Goal: Task Accomplishment & Management: Use online tool/utility

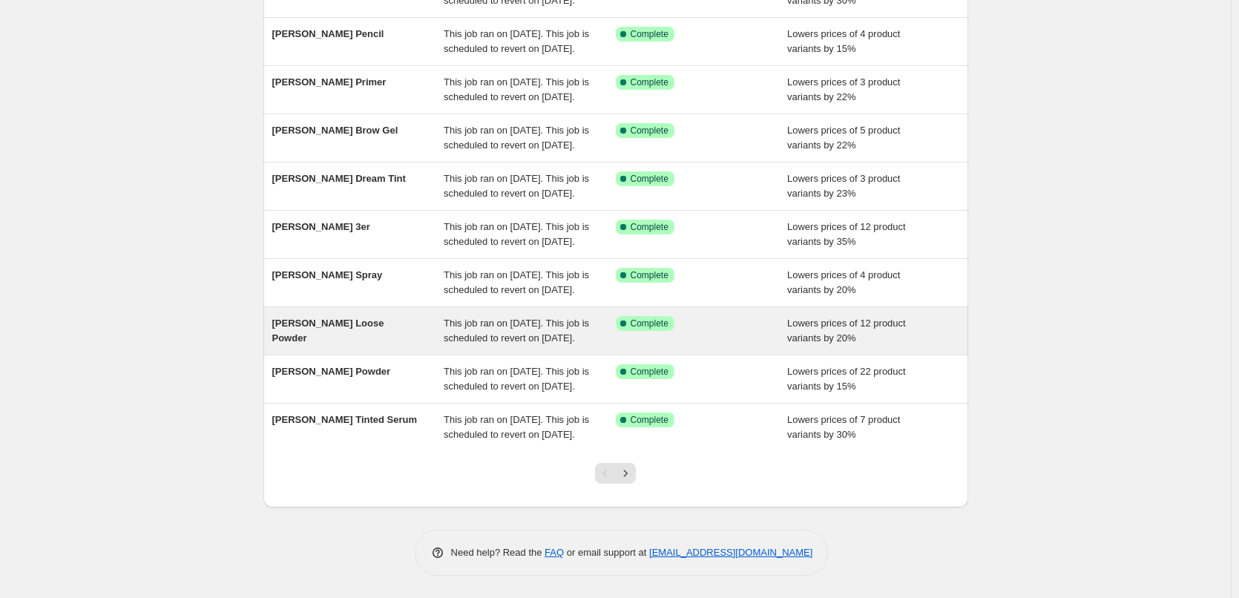
scroll to position [315, 0]
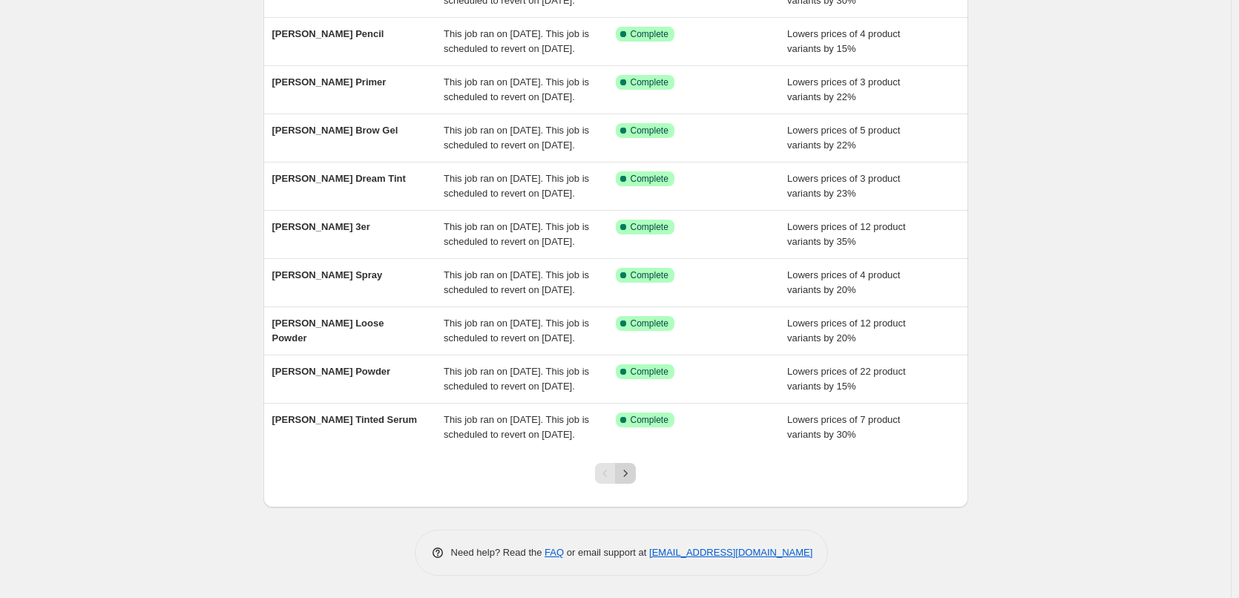
click at [628, 472] on icon "Next" at bounding box center [625, 473] width 15 height 15
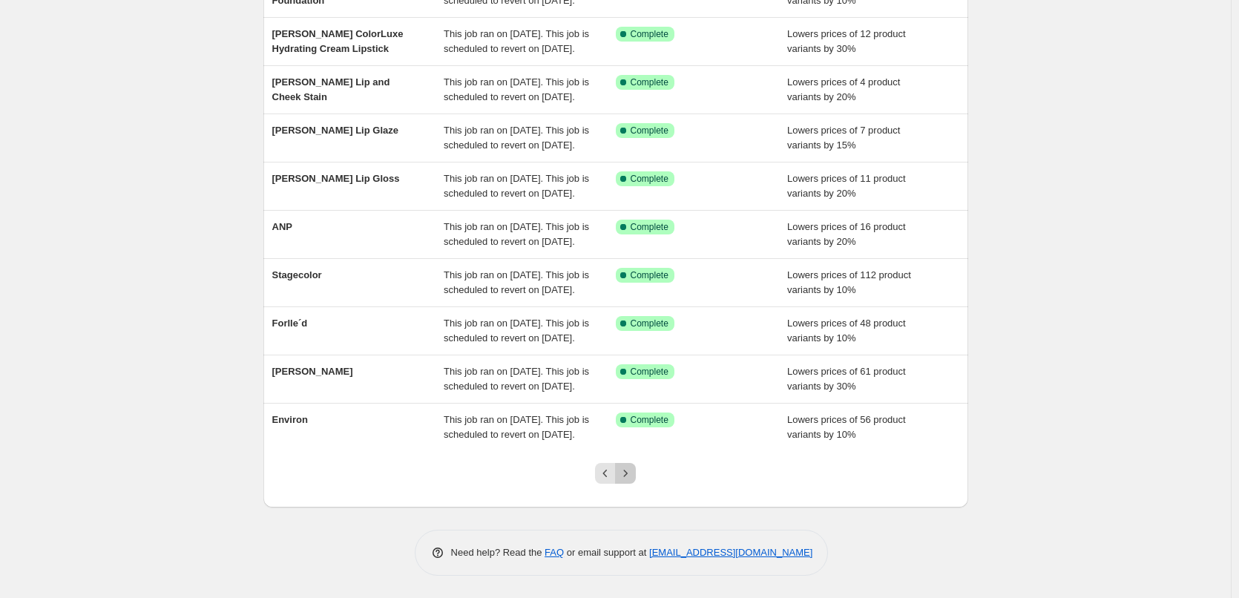
click at [635, 481] on button "Next" at bounding box center [625, 473] width 21 height 21
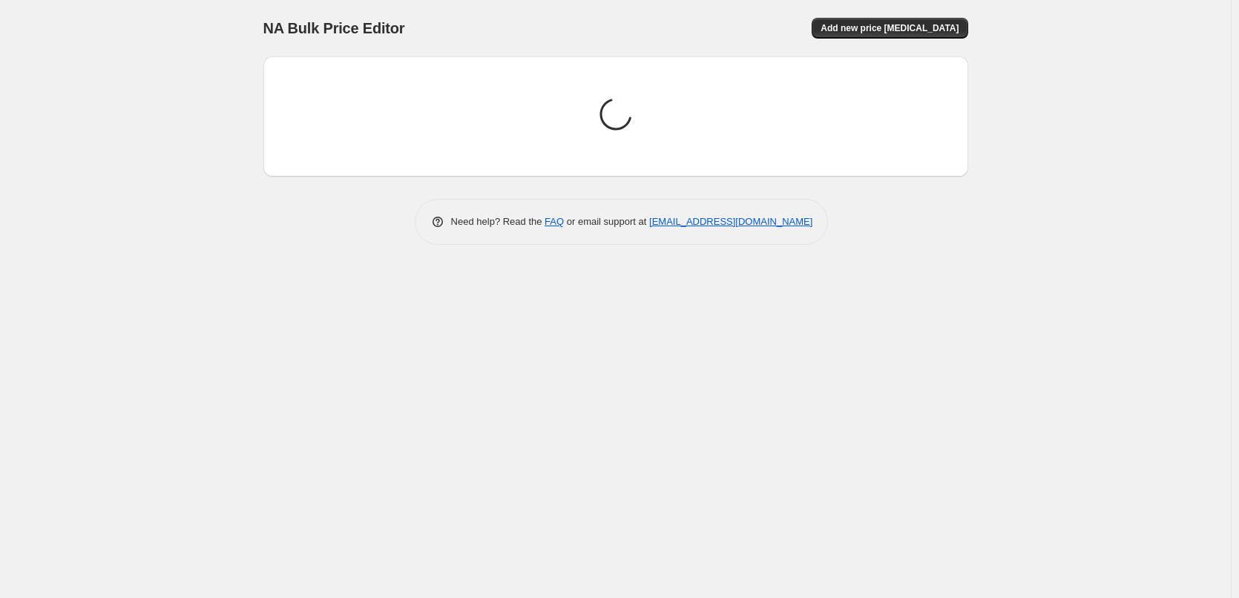
scroll to position [0, 0]
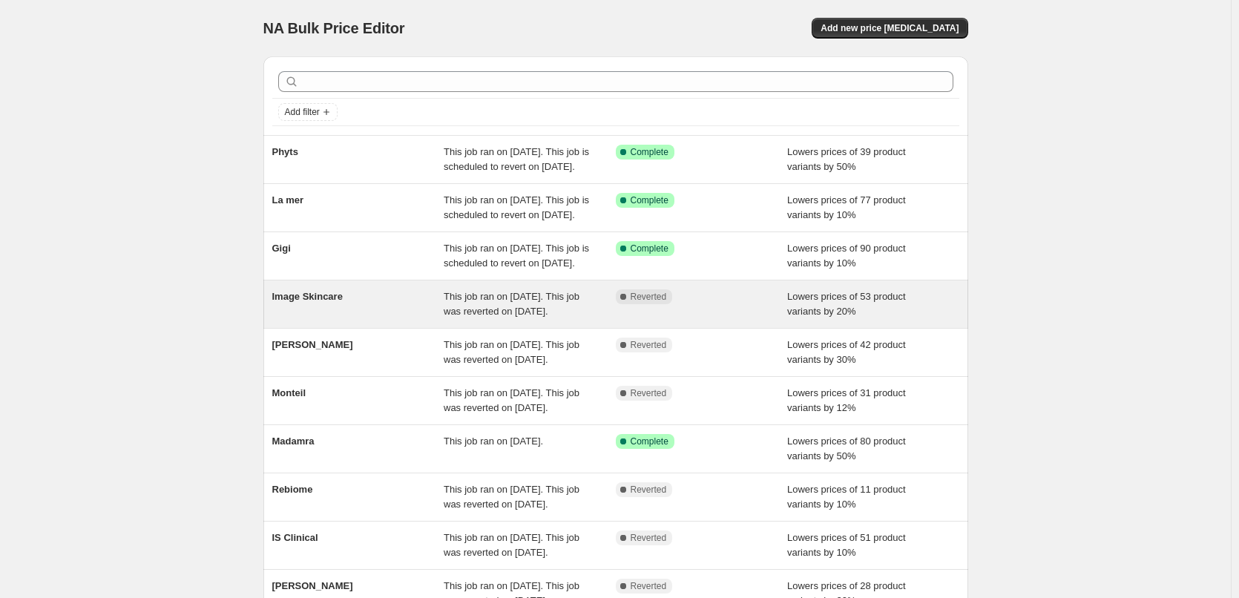
click at [312, 302] on span "Image Skincare" at bounding box center [307, 296] width 70 height 11
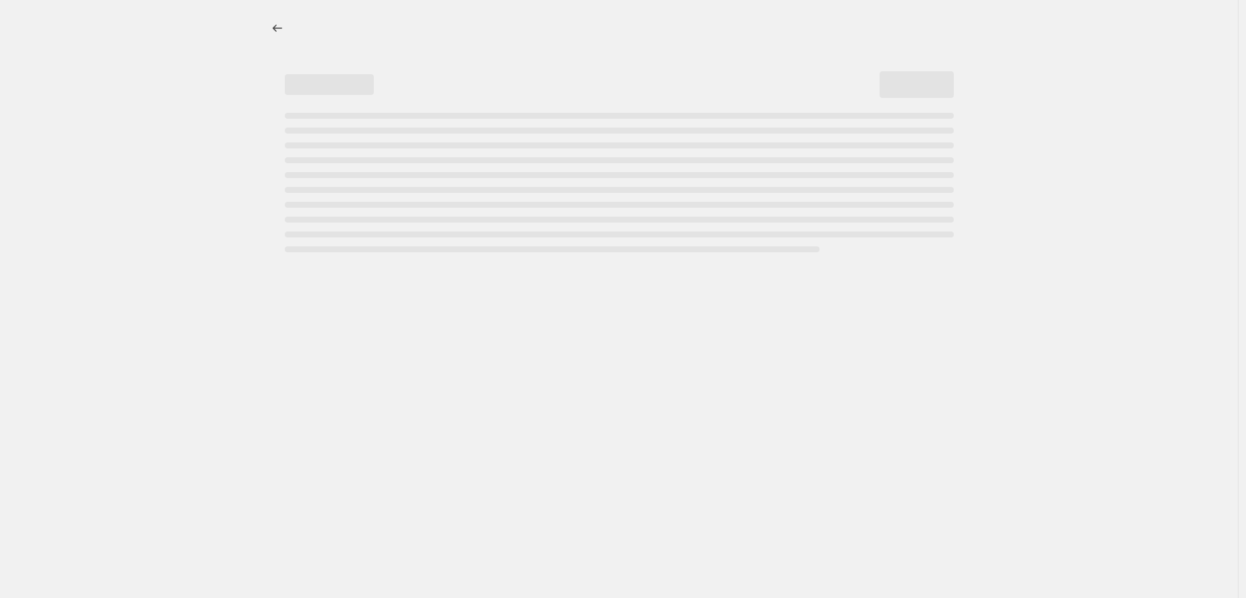
select select "percentage"
select select "remove"
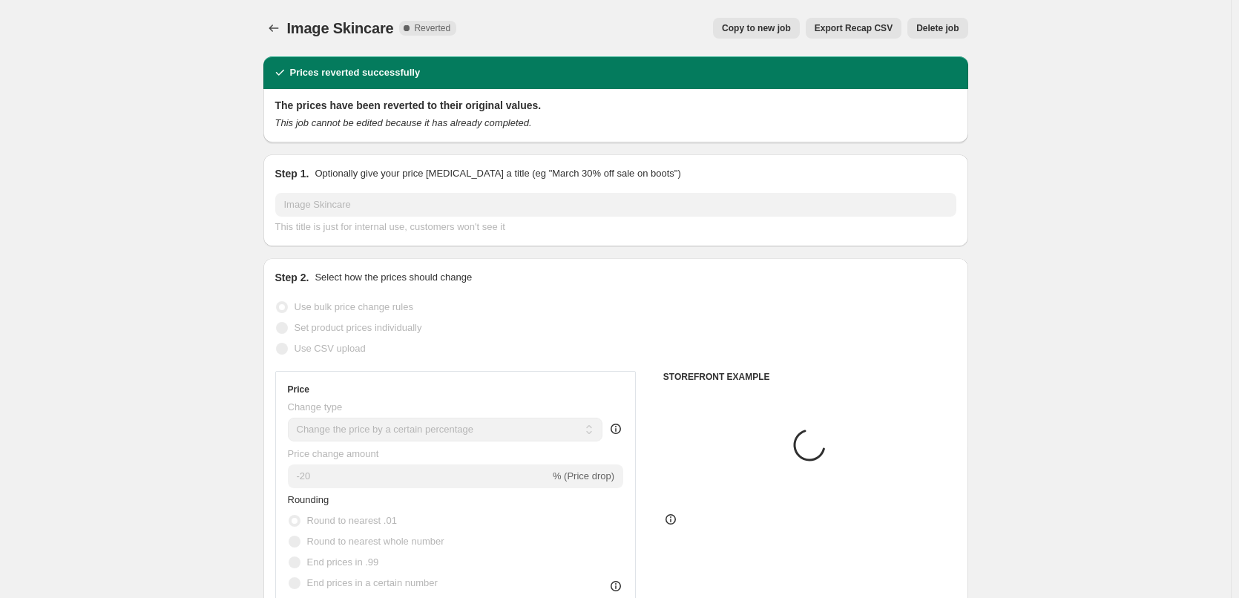
select select "vendor"
click at [783, 26] on span "Copy to new job" at bounding box center [756, 28] width 69 height 12
select select "percentage"
select select "remove"
select select "vendor"
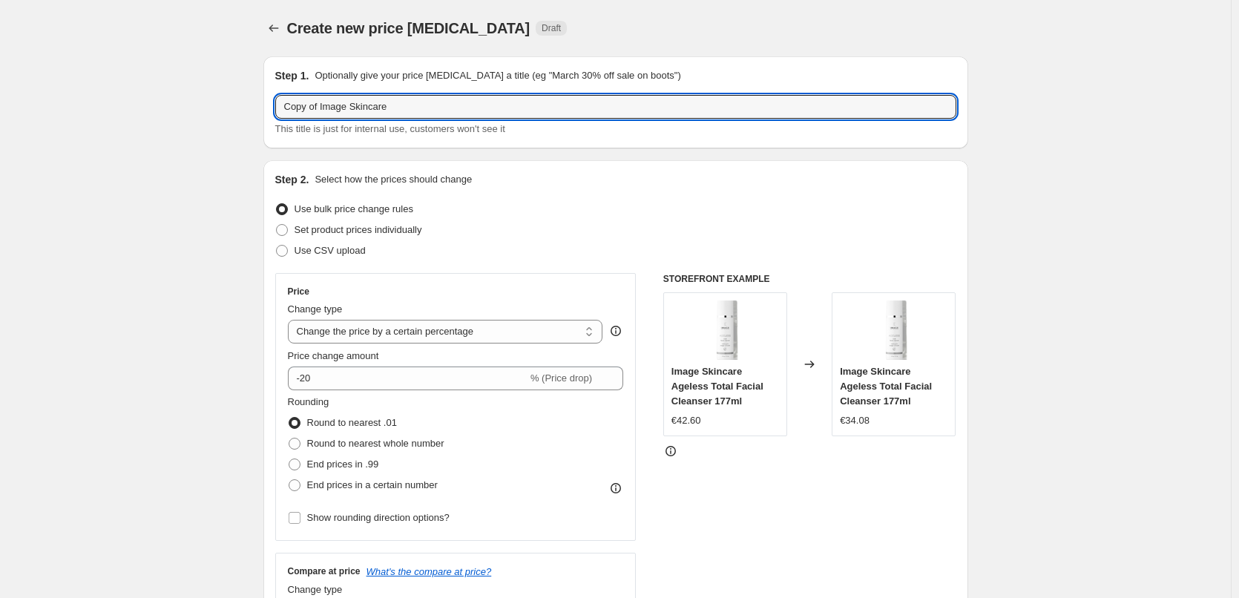
drag, startPoint x: 316, startPoint y: 112, endPoint x: 232, endPoint y: 116, distance: 83.9
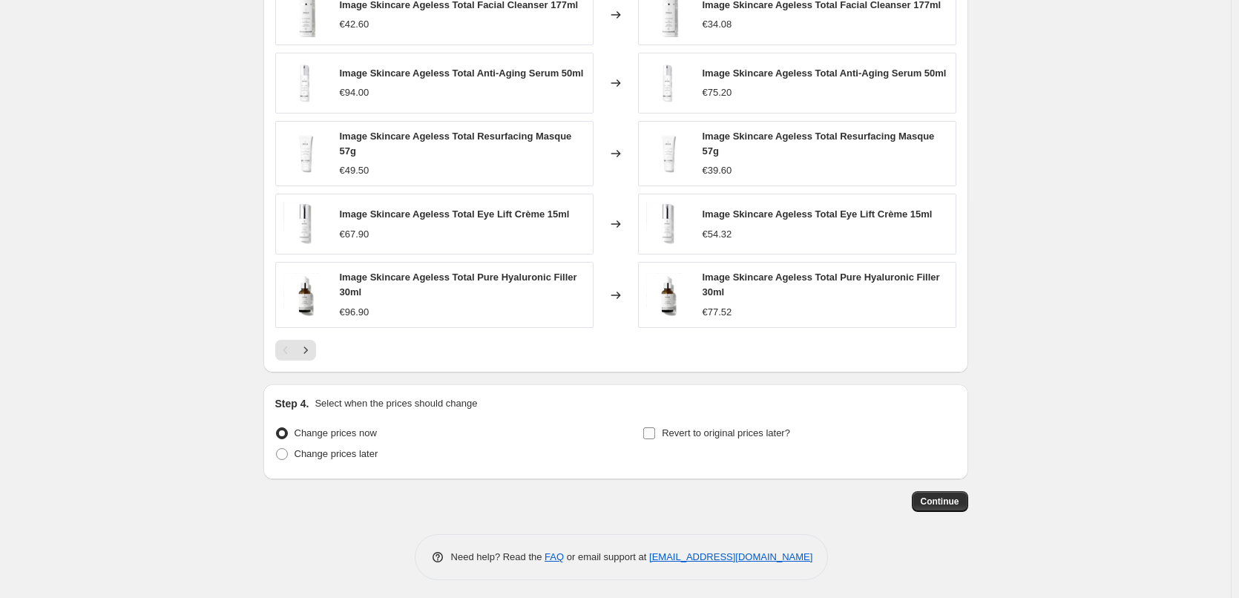
type input "Image Skincare"
click at [777, 438] on label "Revert to original prices later?" at bounding box center [716, 433] width 148 height 21
click at [655, 438] on input "Revert to original prices later?" at bounding box center [649, 433] width 12 height 12
checkbox input "true"
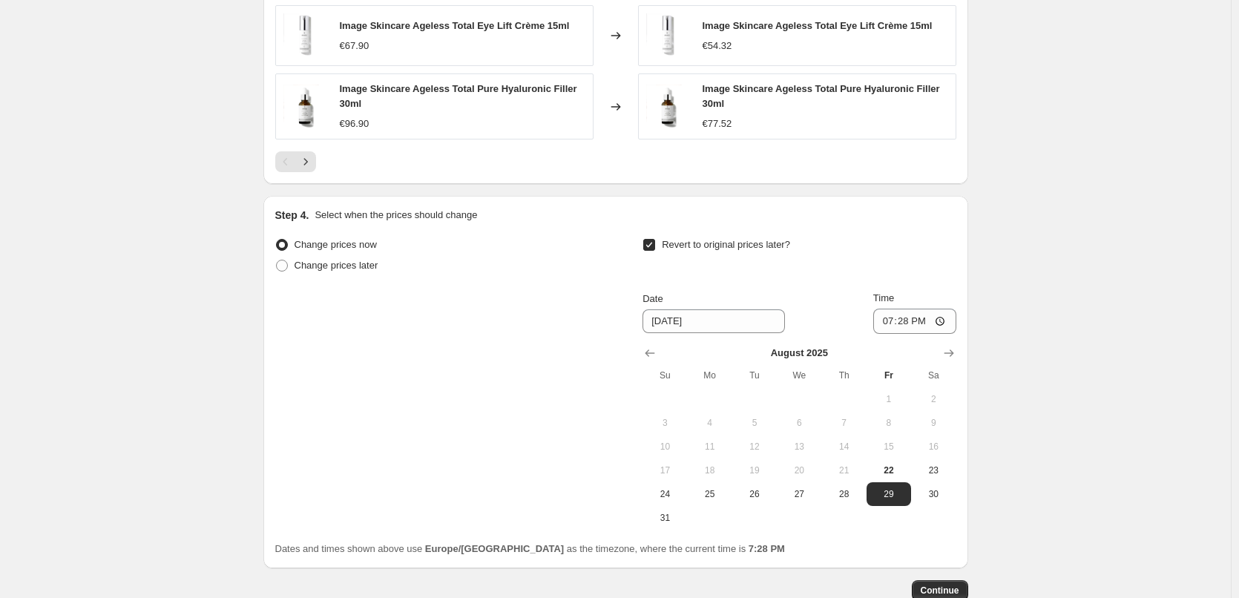
scroll to position [1335, 0]
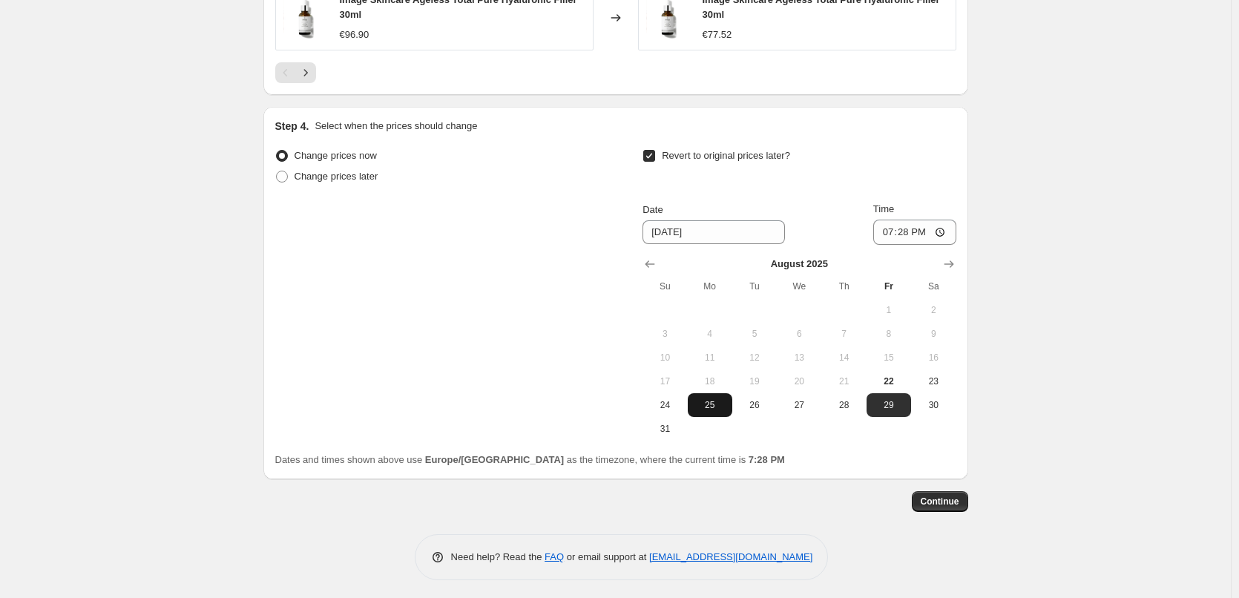
click at [706, 406] on span "25" at bounding box center [710, 405] width 33 height 12
type input "[DATE]"
click at [896, 228] on input "19:28" at bounding box center [914, 232] width 83 height 25
type input "03:00"
click at [951, 500] on span "Continue" at bounding box center [940, 502] width 39 height 12
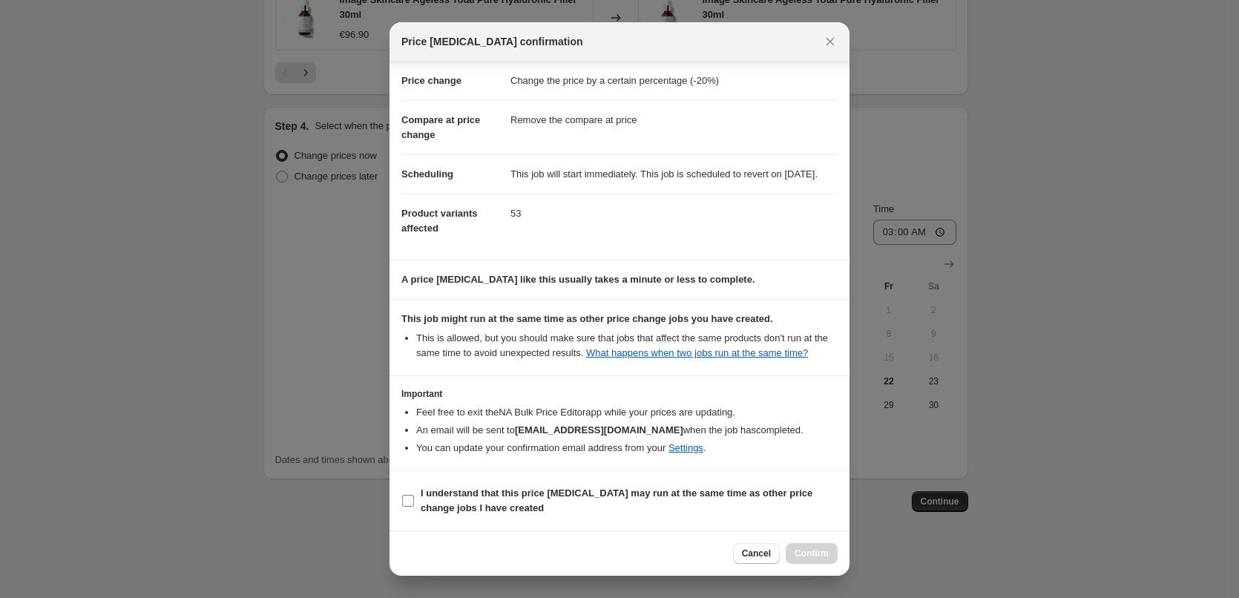
scroll to position [42, 0]
click at [459, 519] on section "I understand that this price [MEDICAL_DATA] may run at the same time as other p…" at bounding box center [619, 500] width 460 height 59
click at [498, 501] on b "I understand that this price [MEDICAL_DATA] may run at the same time as other p…" at bounding box center [617, 500] width 392 height 26
click at [414, 501] on input "I understand that this price [MEDICAL_DATA] may run at the same time as other p…" at bounding box center [408, 501] width 12 height 12
checkbox input "true"
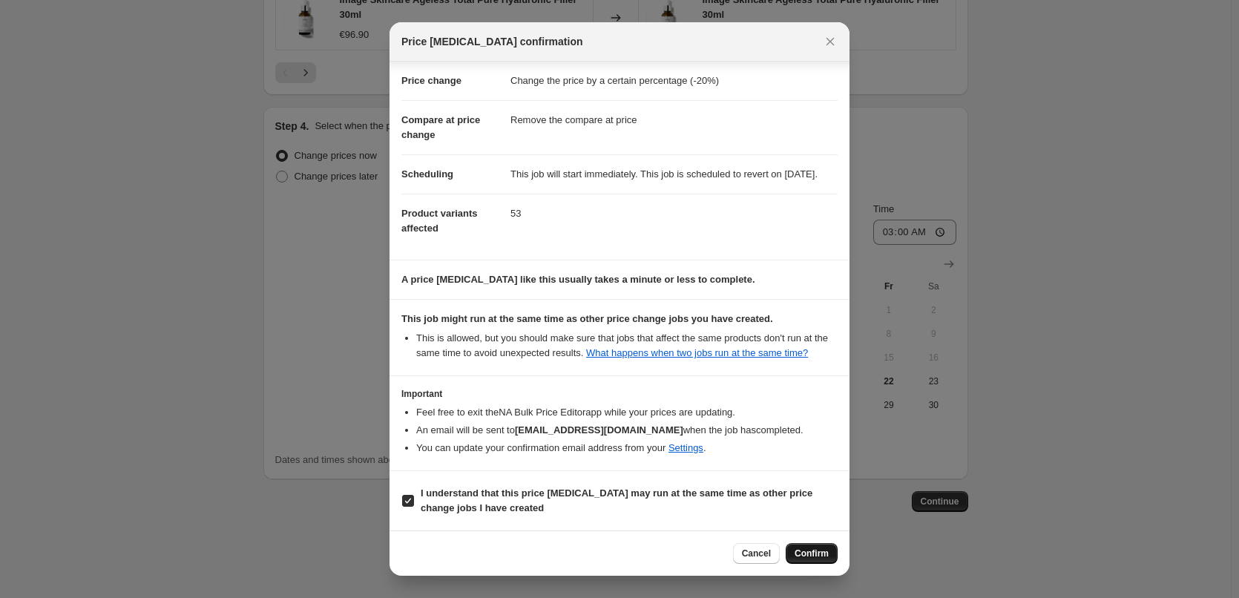
click at [795, 549] on button "Confirm" at bounding box center [812, 553] width 52 height 21
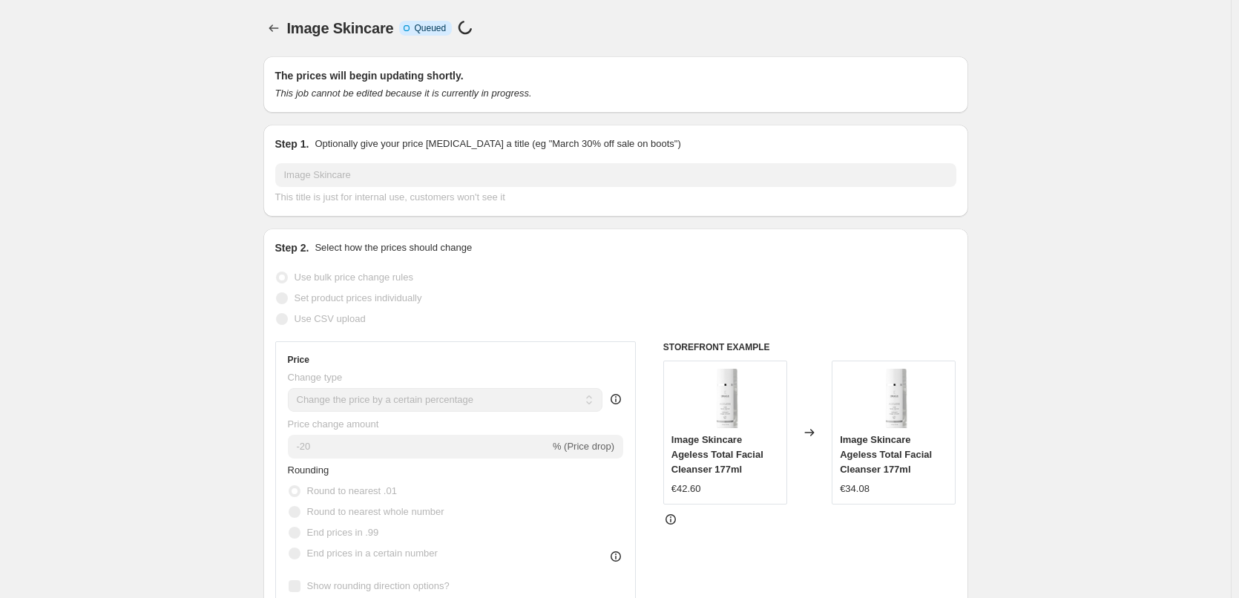
scroll to position [1335, 0]
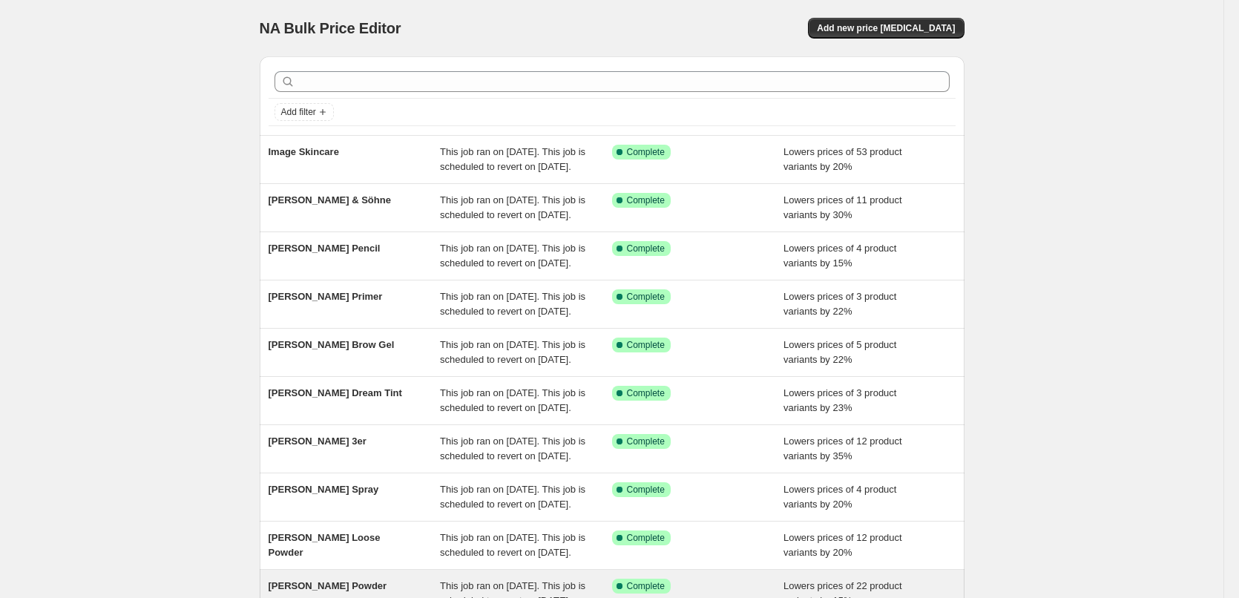
scroll to position [315, 0]
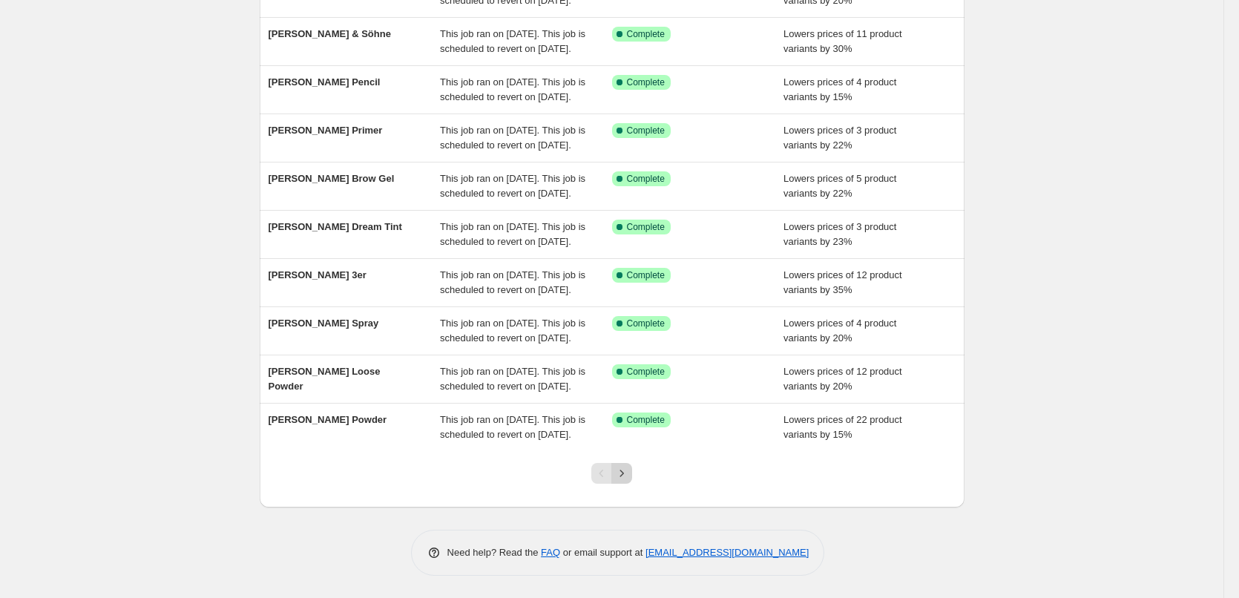
click at [623, 470] on icon "Next" at bounding box center [621, 473] width 15 height 15
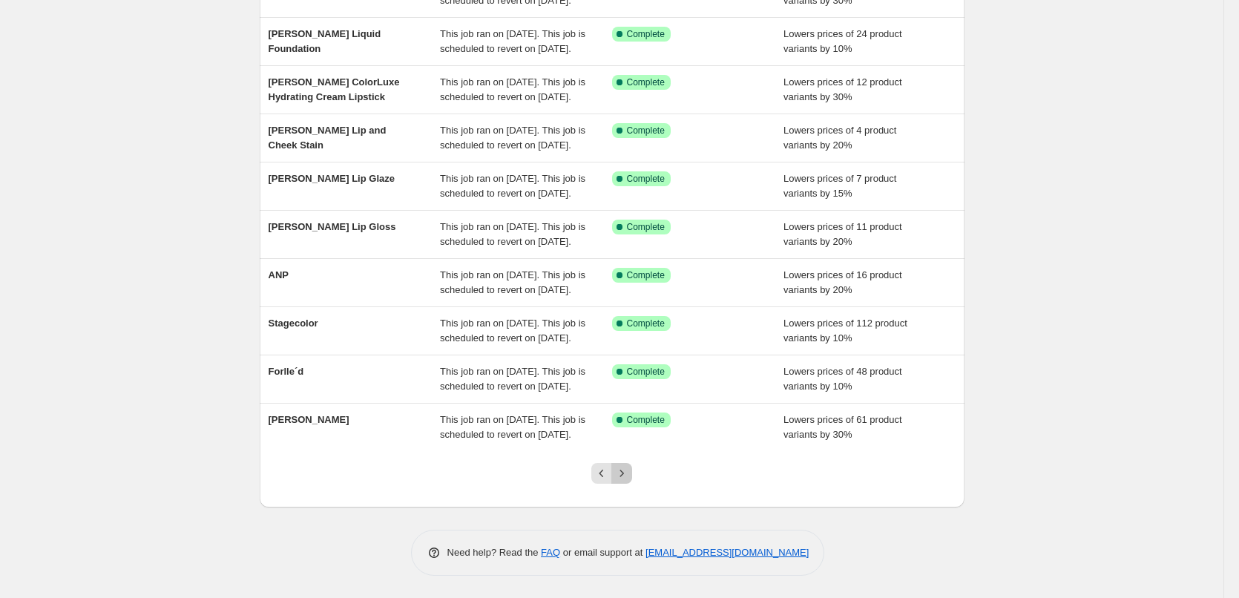
click at [617, 472] on button "Next" at bounding box center [621, 473] width 21 height 21
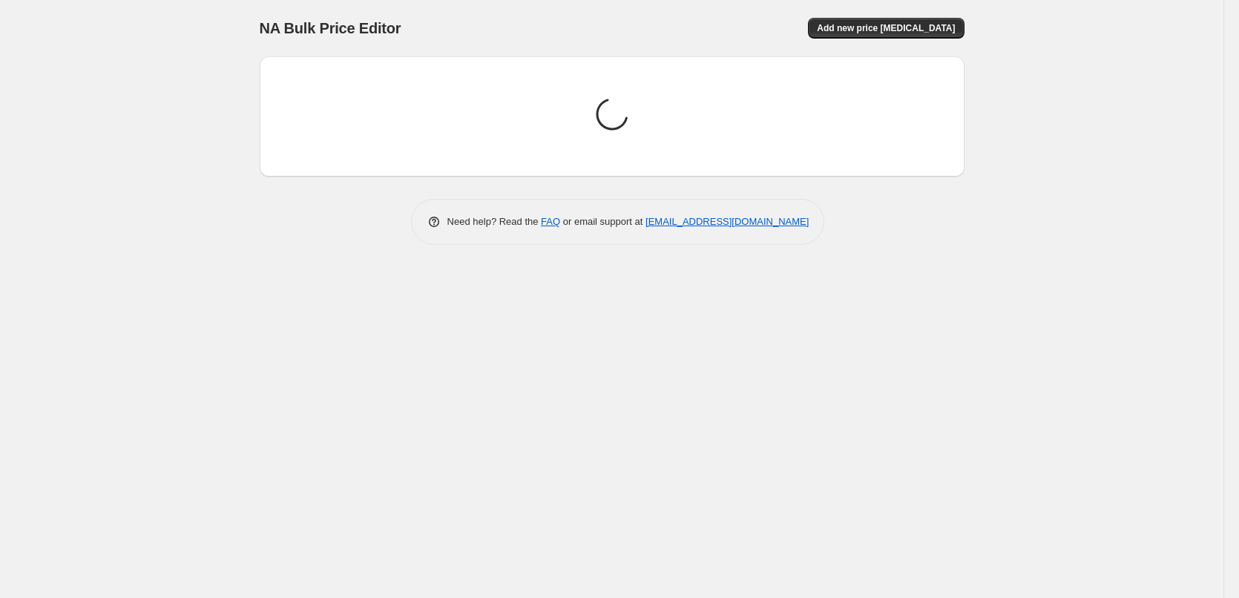
scroll to position [0, 0]
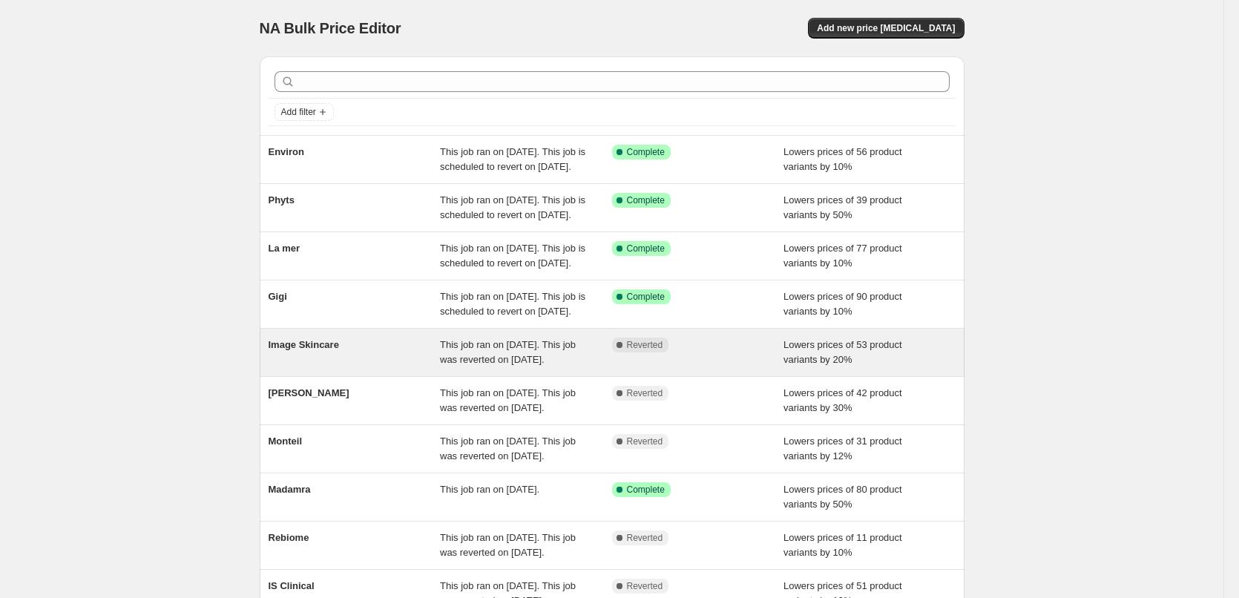
click at [332, 350] on span "Image Skincare" at bounding box center [304, 344] width 70 height 11
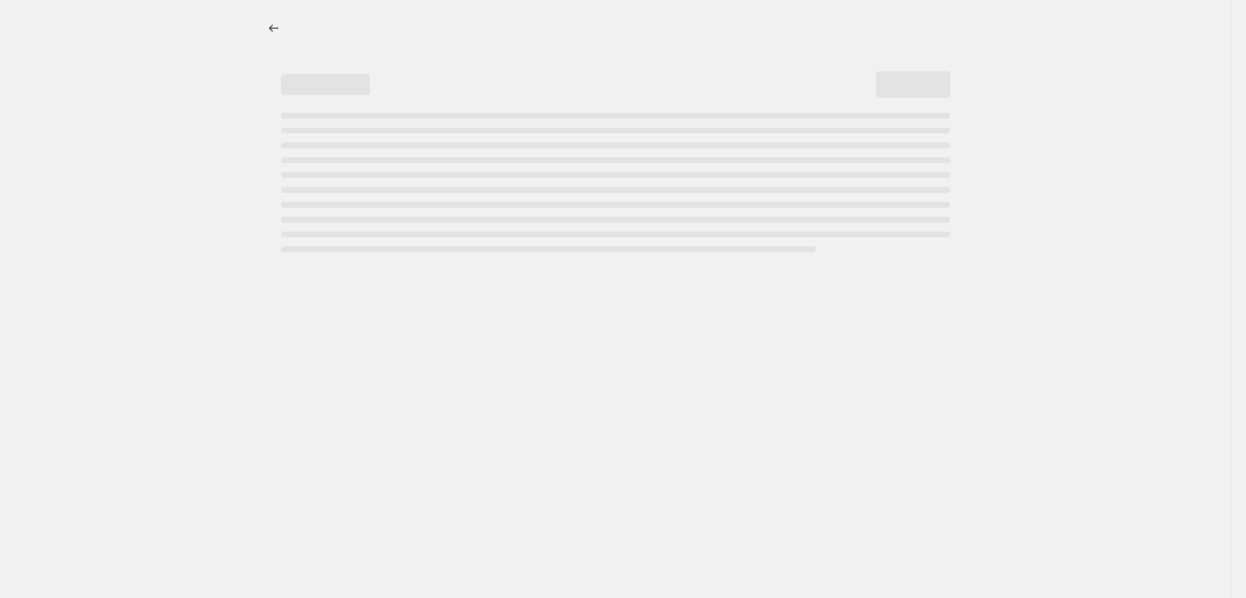
select select "percentage"
select select "remove"
select select "vendor"
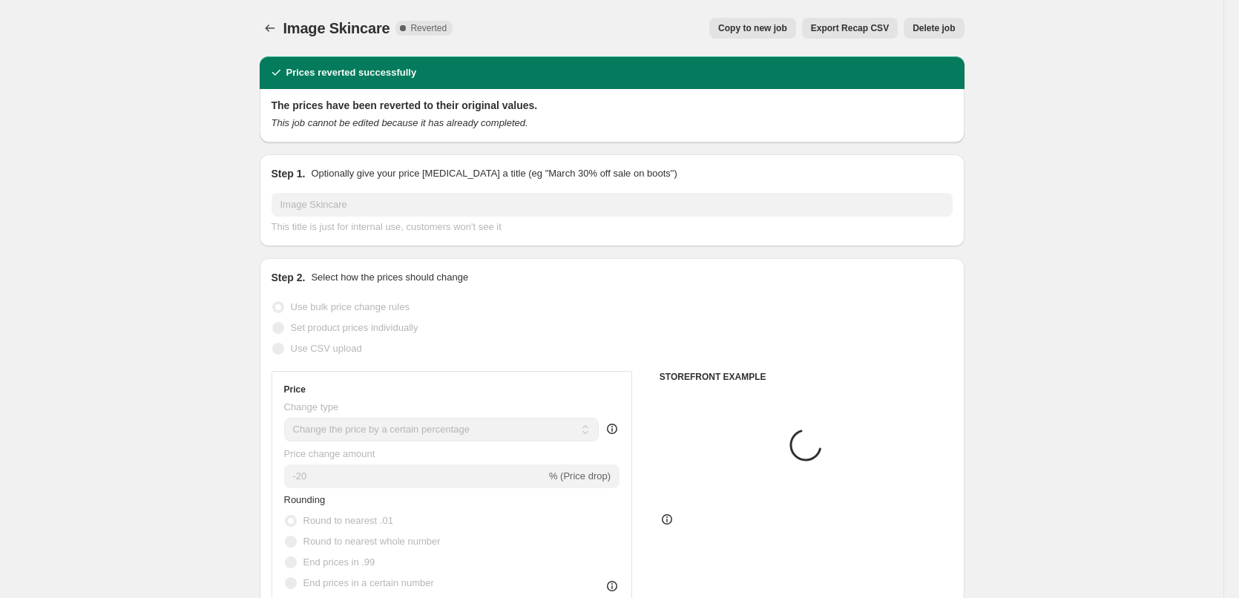
click at [964, 44] on div "Image Skincare. This page is ready Image Skincare Complete Reverted Copy to new…" at bounding box center [612, 28] width 705 height 56
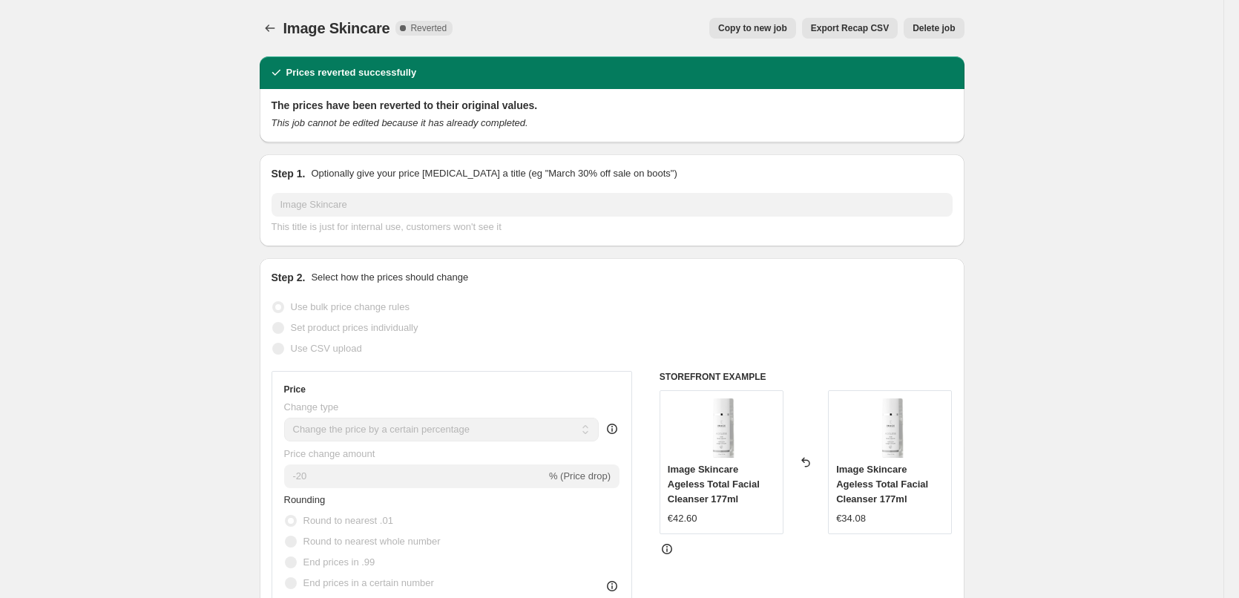
click at [961, 33] on button "Delete job" at bounding box center [934, 28] width 60 height 21
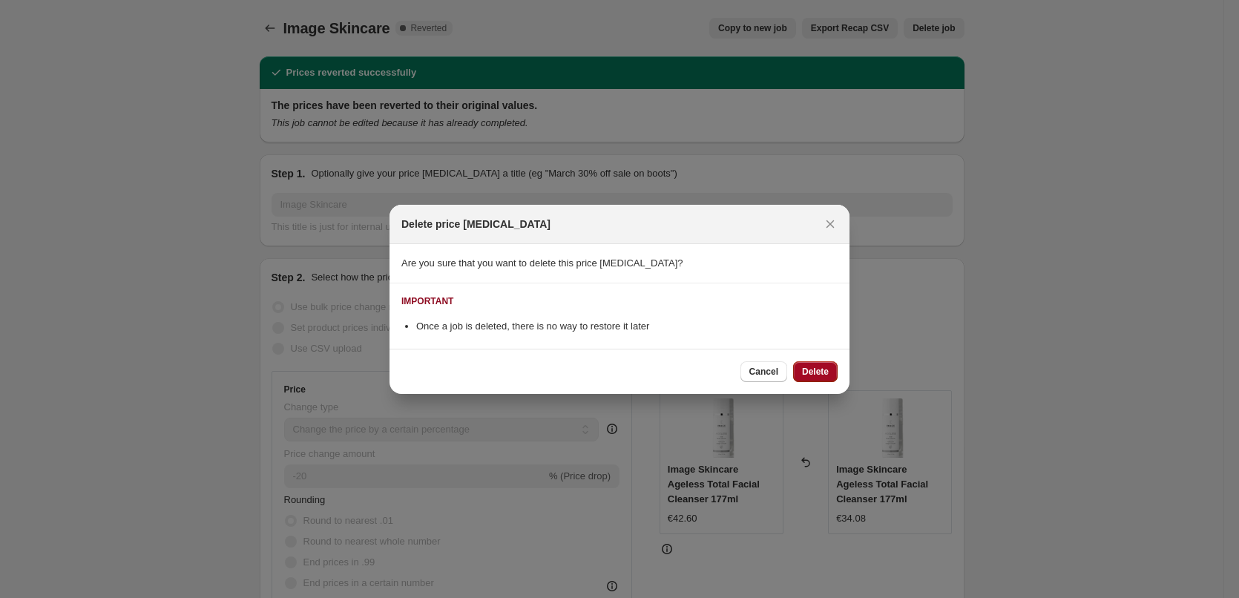
click at [803, 379] on button "Delete" at bounding box center [815, 371] width 45 height 21
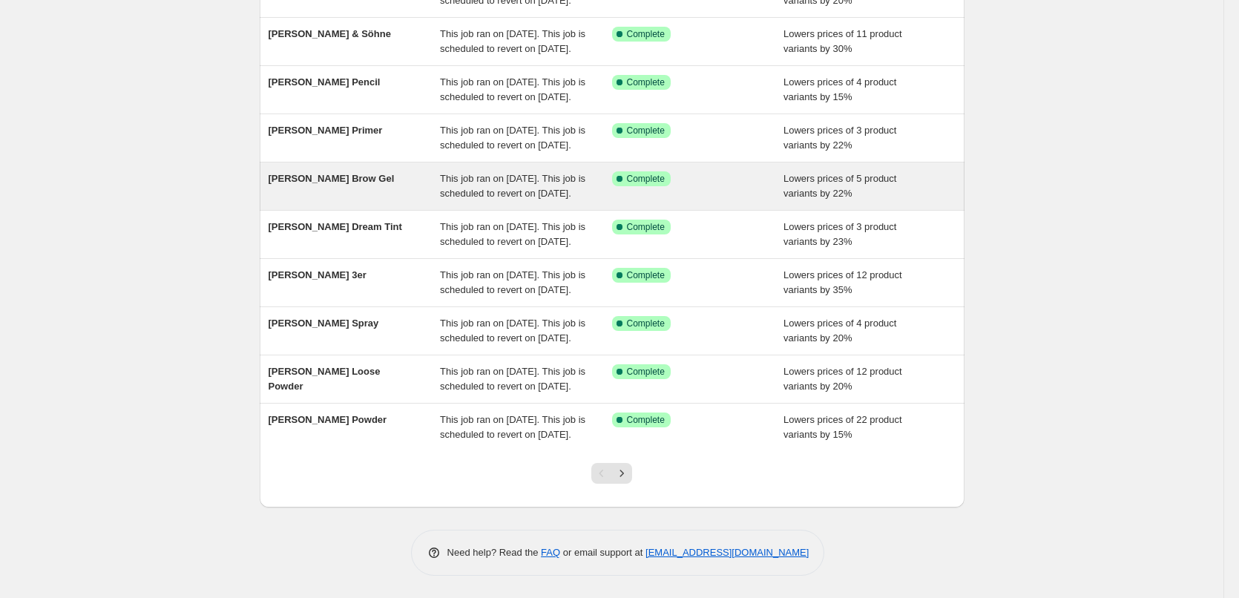
scroll to position [315, 0]
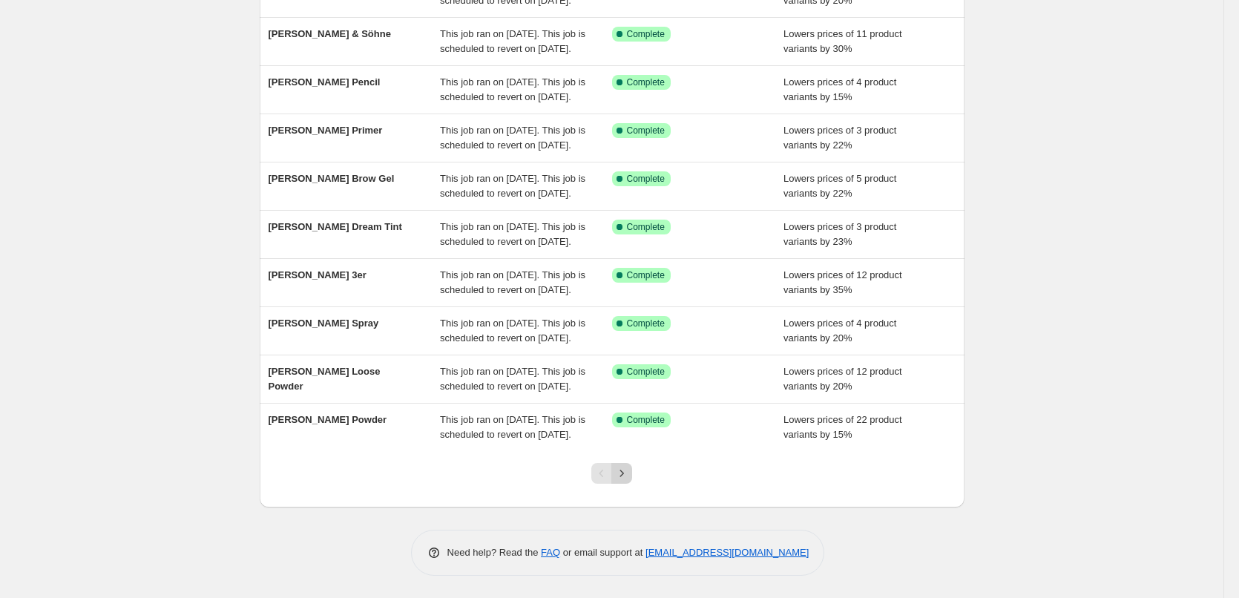
click at [629, 477] on icon "Next" at bounding box center [621, 473] width 15 height 15
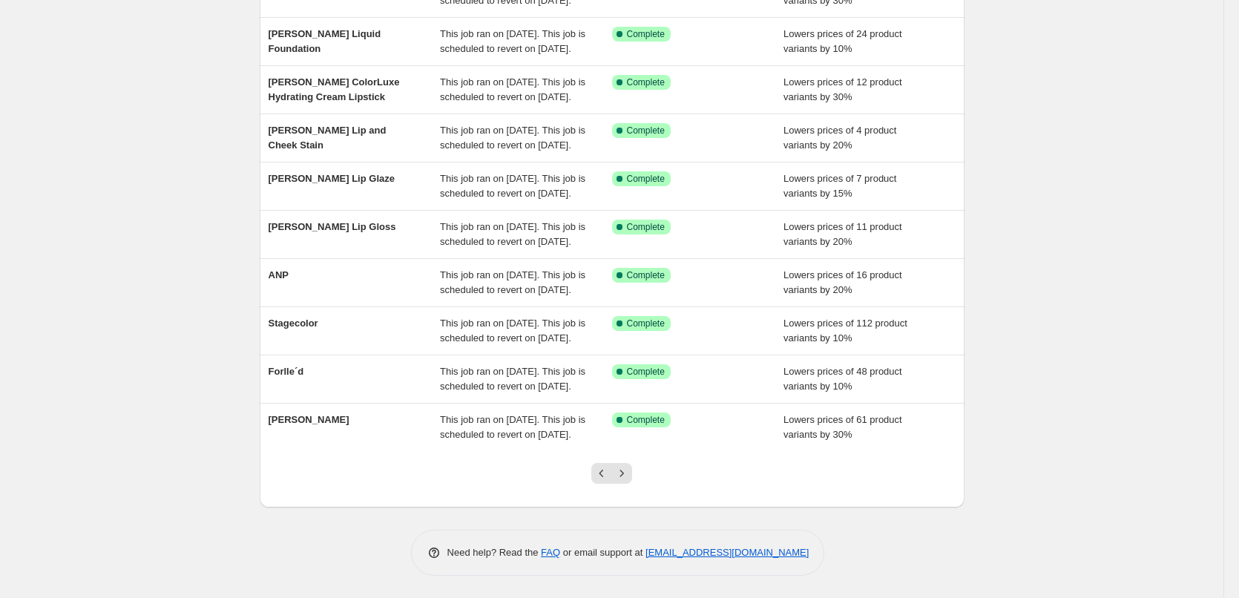
click at [629, 477] on icon "Next" at bounding box center [621, 473] width 15 height 15
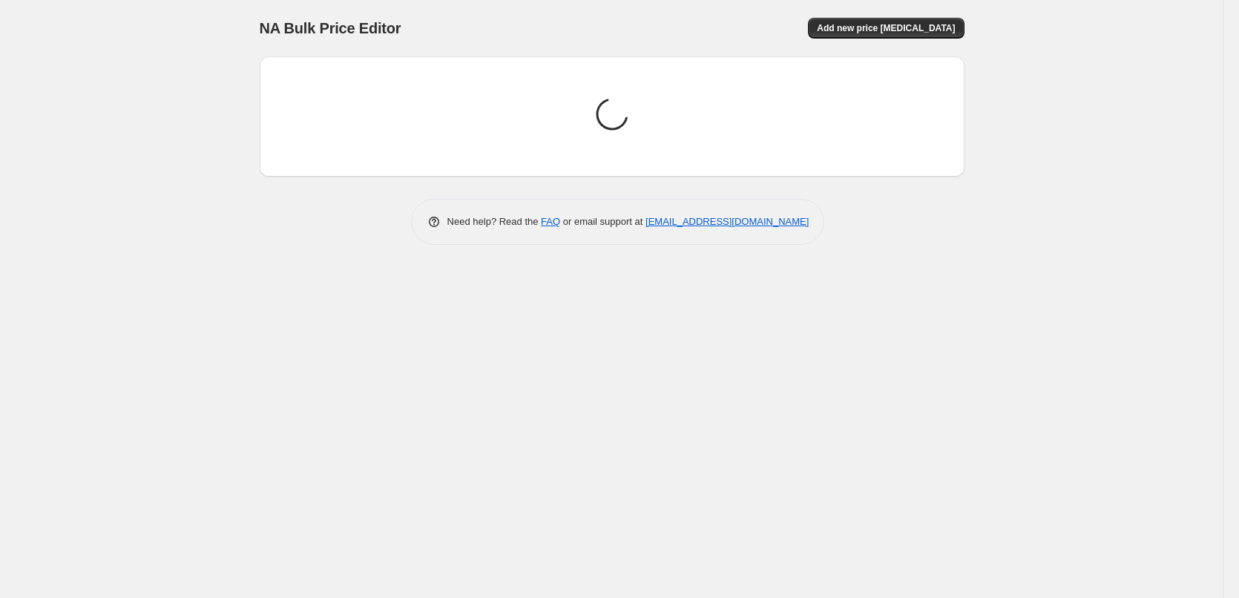
scroll to position [0, 0]
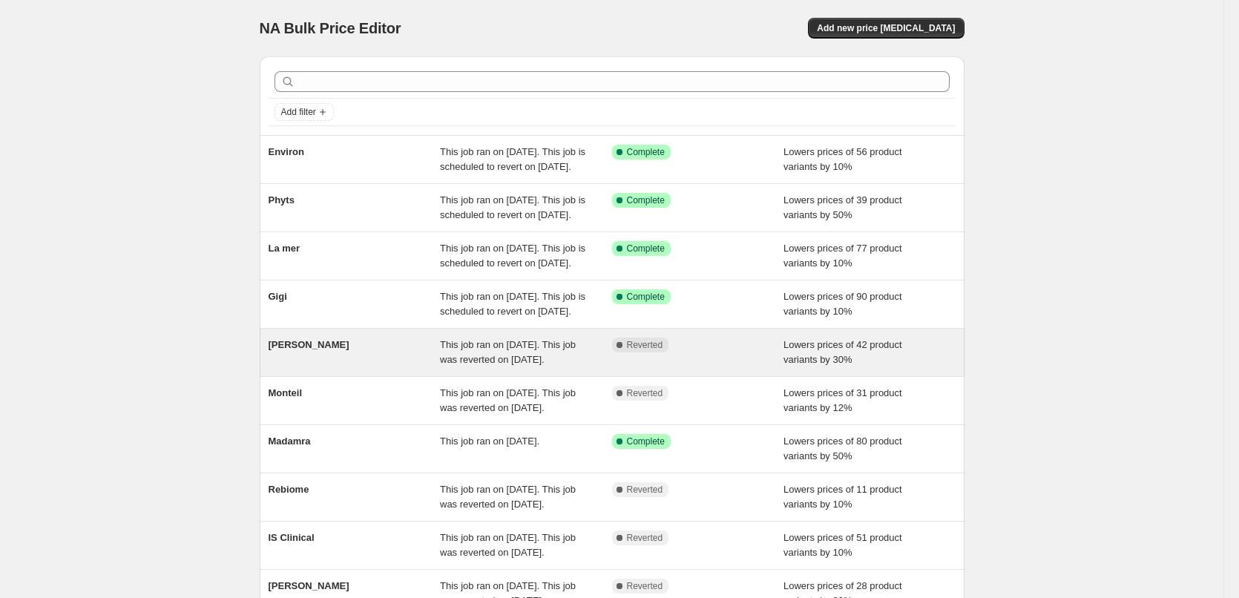
click at [323, 350] on span "[PERSON_NAME]" at bounding box center [309, 344] width 81 height 11
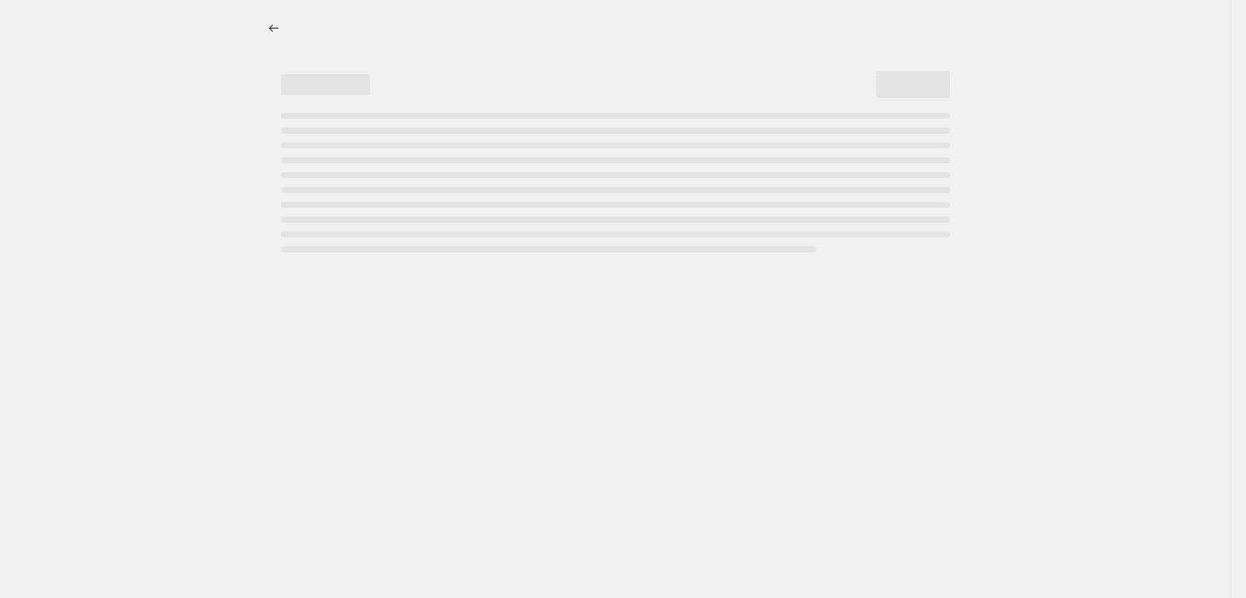
select select "percentage"
select select "remove"
select select "vendor"
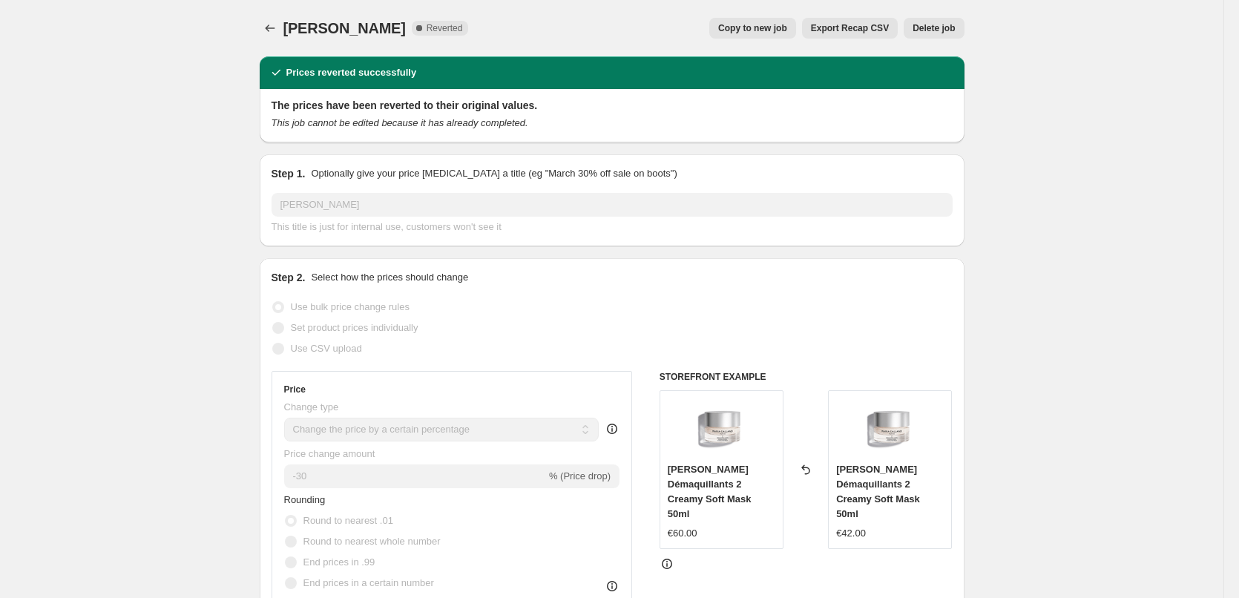
click at [737, 33] on span "Copy to new job" at bounding box center [752, 28] width 69 height 12
select select "percentage"
select select "remove"
select select "vendor"
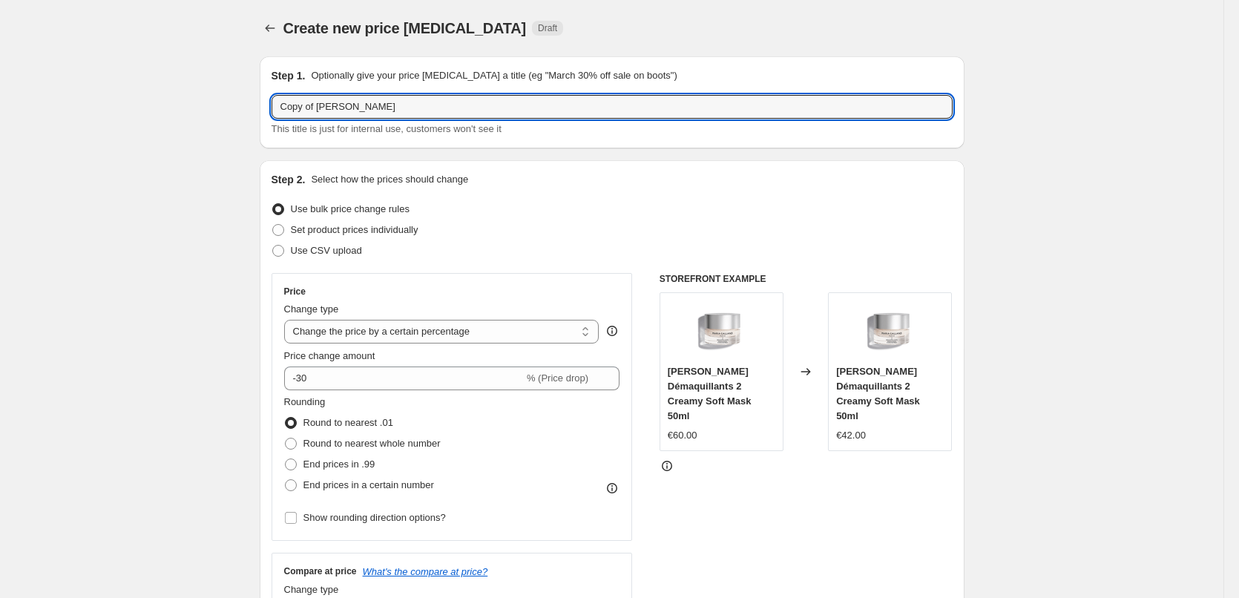
drag, startPoint x: 321, startPoint y: 106, endPoint x: 205, endPoint y: 116, distance: 116.2
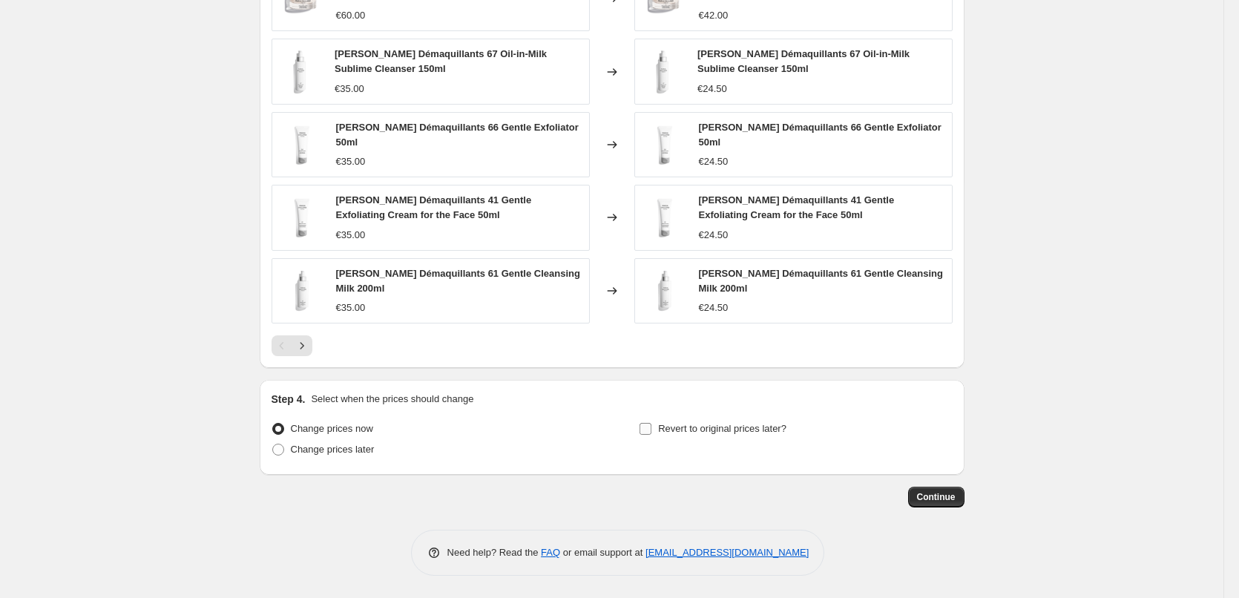
type input "[PERSON_NAME]"
click at [700, 423] on span "Revert to original prices later?" at bounding box center [722, 428] width 128 height 11
click at [651, 423] on input "Revert to original prices later?" at bounding box center [645, 429] width 12 height 12
checkbox input "true"
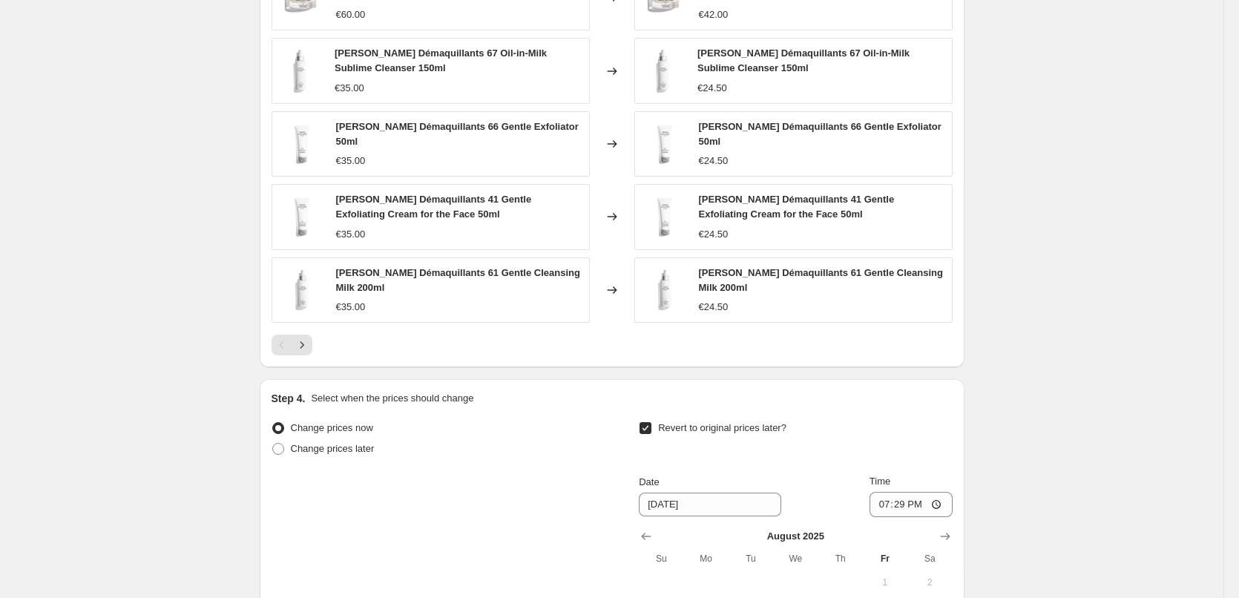
scroll to position [1354, 0]
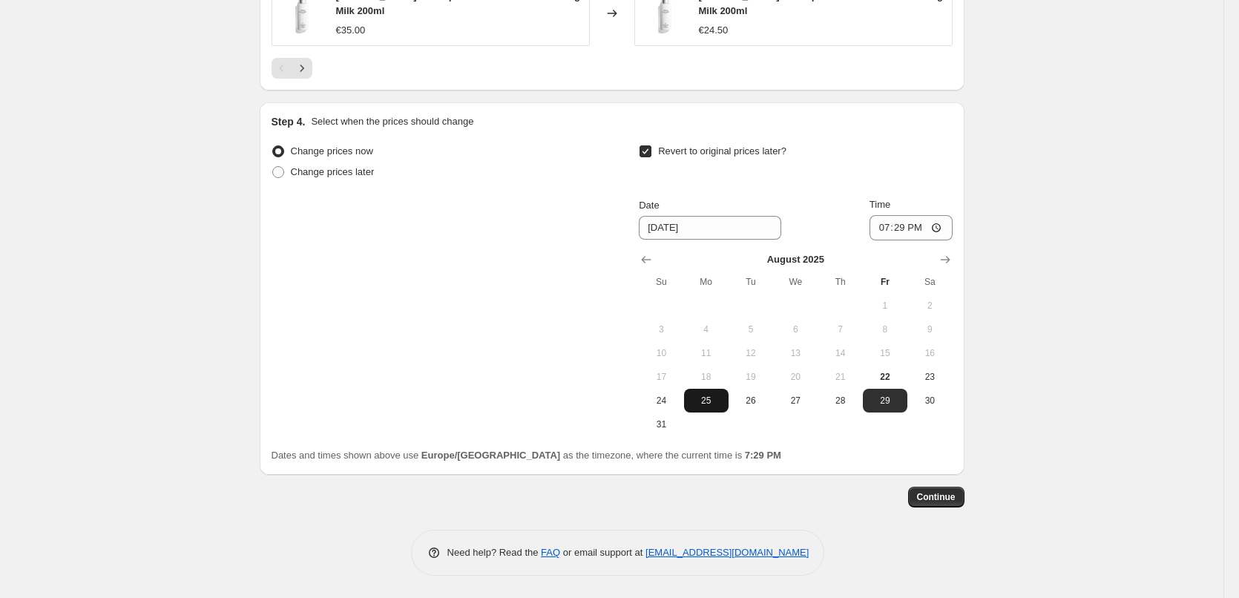
click at [714, 401] on span "25" at bounding box center [706, 401] width 33 height 12
type input "[DATE]"
click at [879, 230] on input "19:29" at bounding box center [910, 227] width 83 height 25
type input "03:00"
click at [927, 487] on button "Continue" at bounding box center [936, 497] width 56 height 21
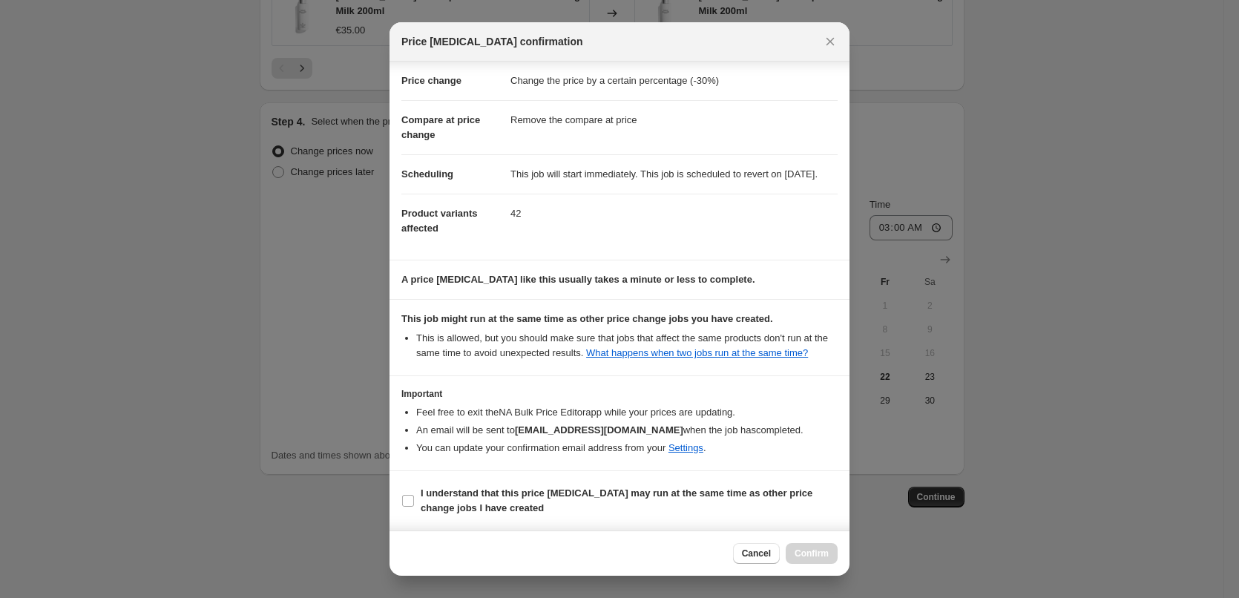
scroll to position [42, 0]
click at [444, 519] on section "I understand that this price [MEDICAL_DATA] may run at the same time as other p…" at bounding box center [619, 500] width 460 height 59
click at [449, 513] on b "I understand that this price [MEDICAL_DATA] may run at the same time as other p…" at bounding box center [617, 500] width 392 height 26
click at [414, 507] on input "I understand that this price [MEDICAL_DATA] may run at the same time as other p…" at bounding box center [408, 501] width 12 height 12
checkbox input "true"
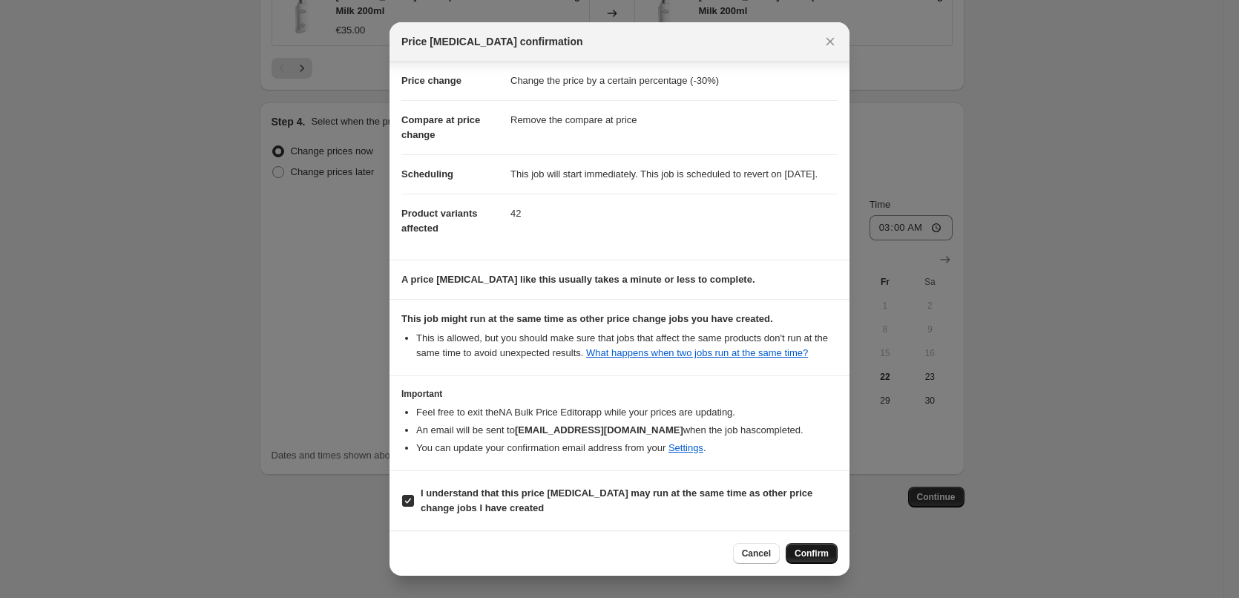
click at [828, 548] on span "Confirm" at bounding box center [812, 553] width 34 height 12
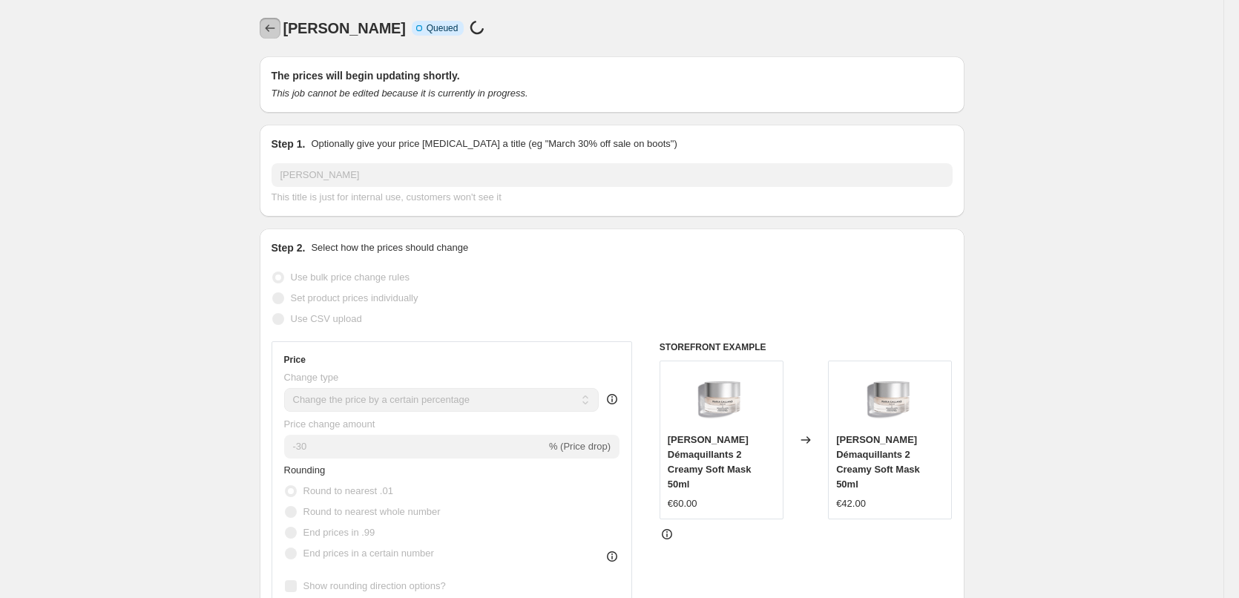
click at [274, 25] on icon "Price change jobs" at bounding box center [270, 28] width 15 height 15
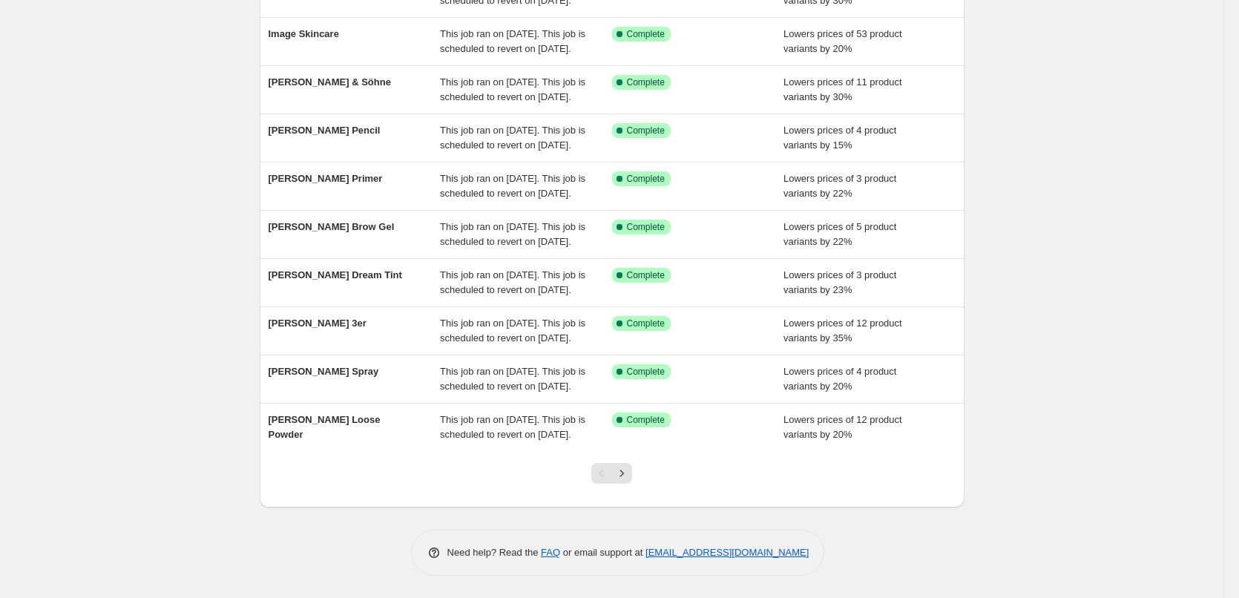
scroll to position [315, 0]
click at [629, 473] on icon "Next" at bounding box center [621, 473] width 15 height 15
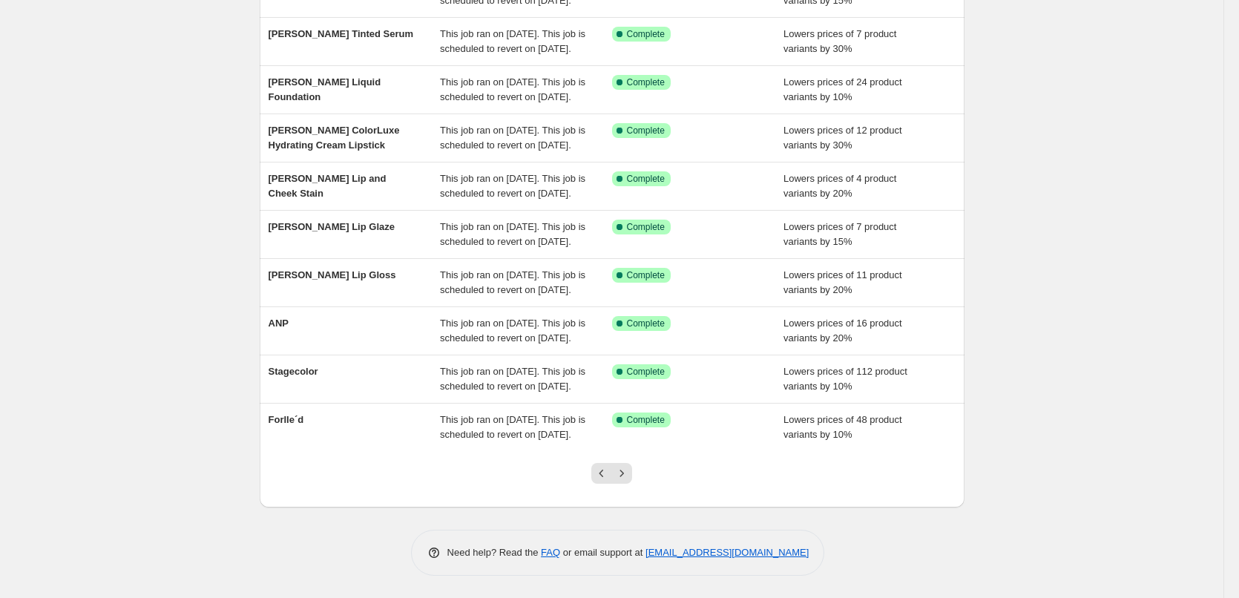
click at [629, 472] on icon "Next" at bounding box center [621, 473] width 15 height 15
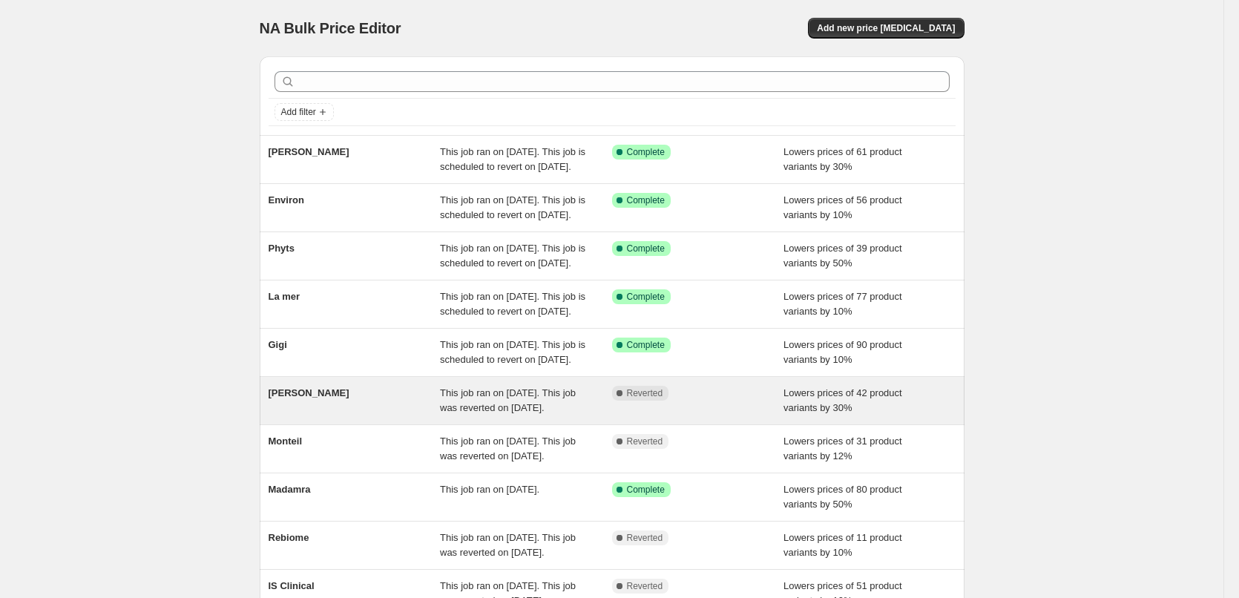
click at [318, 398] on span "[PERSON_NAME]" at bounding box center [309, 392] width 81 height 11
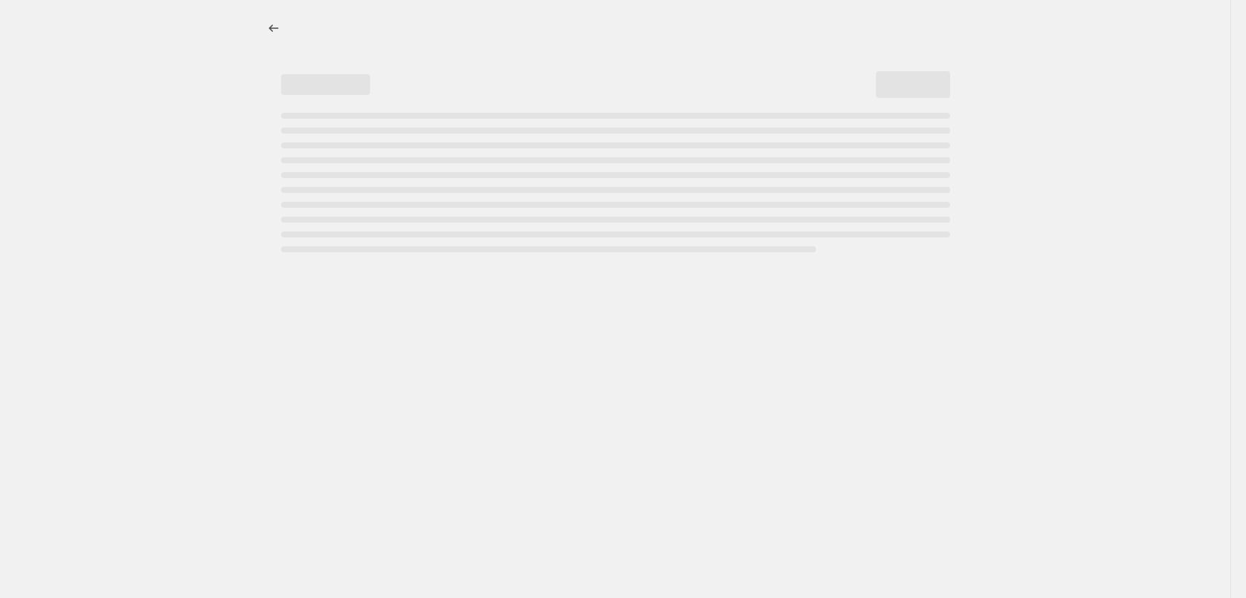
select select "percentage"
select select "remove"
select select "vendor"
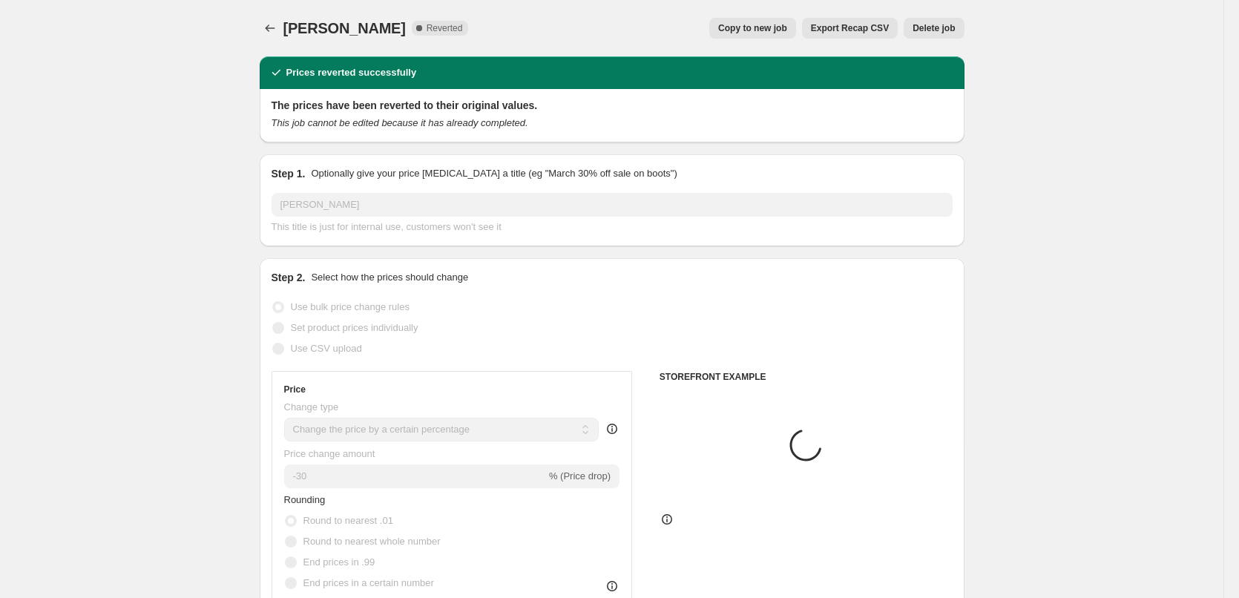
click at [929, 28] on span "Delete job" at bounding box center [933, 28] width 42 height 12
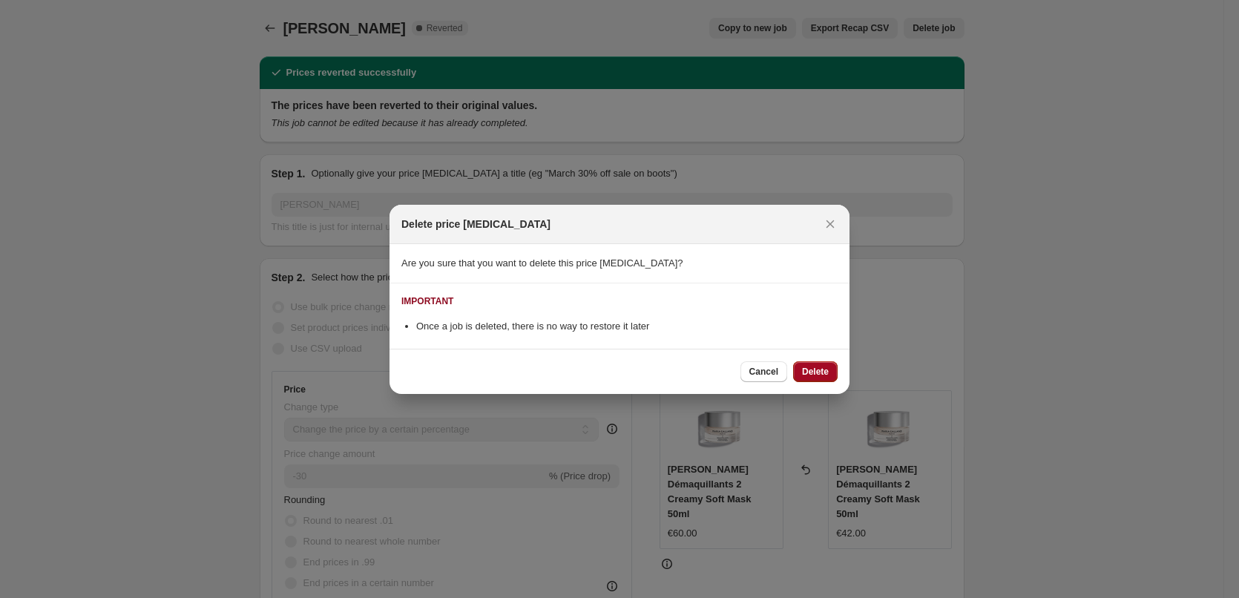
click at [813, 378] on button "Delete" at bounding box center [815, 371] width 45 height 21
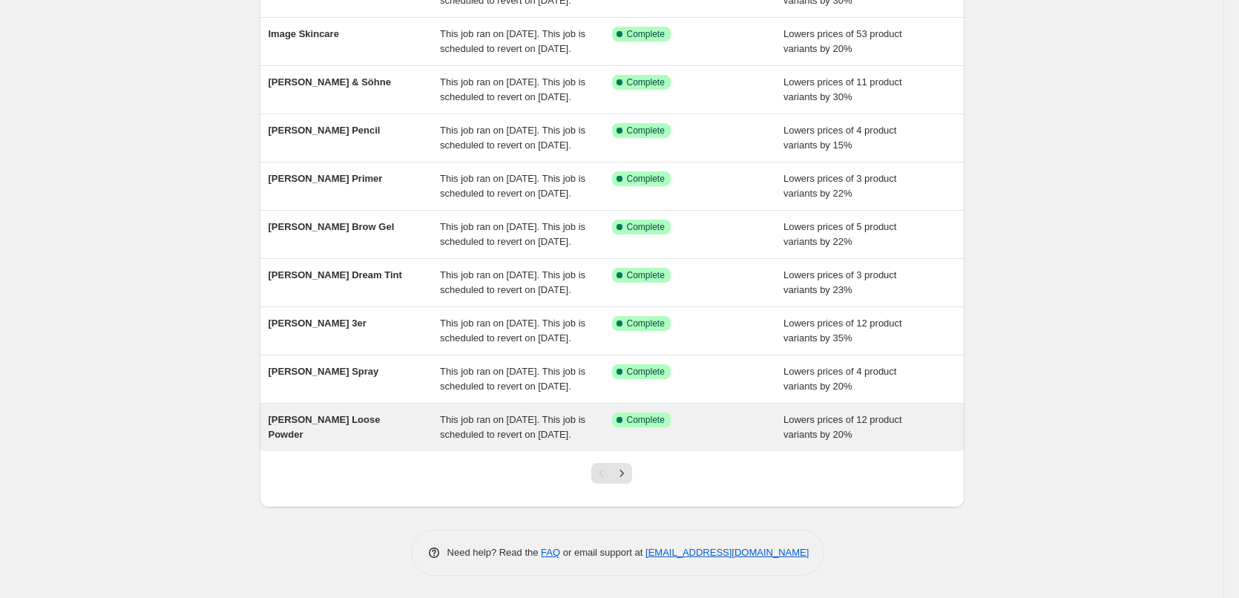
scroll to position [223, 0]
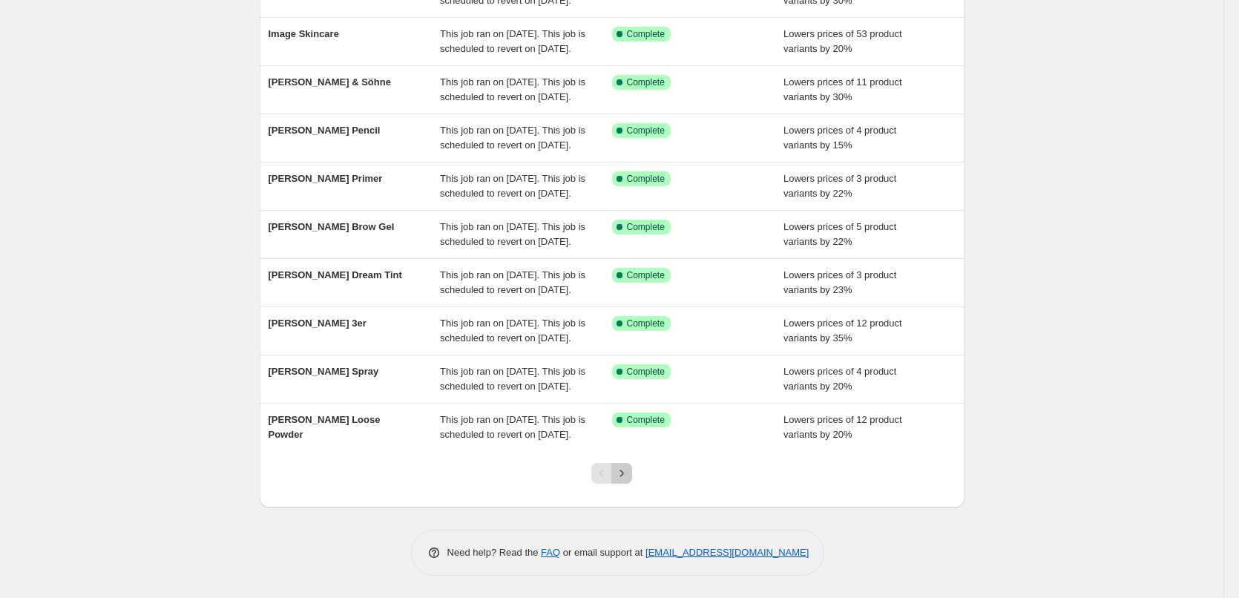
click at [622, 481] on icon "Next" at bounding box center [621, 473] width 15 height 15
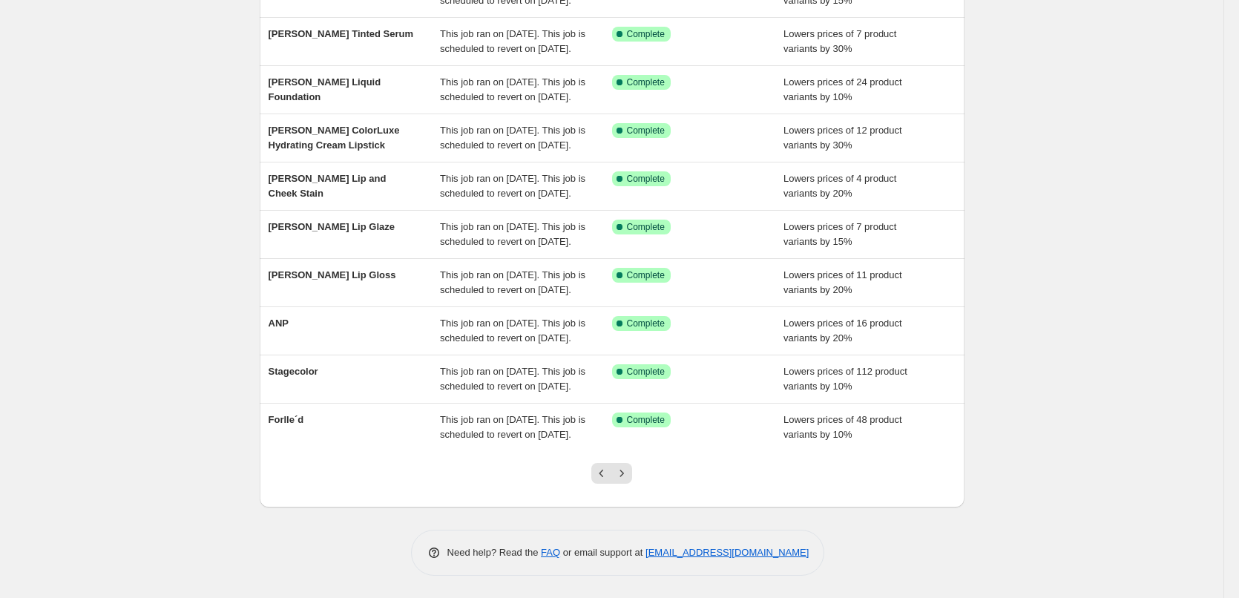
scroll to position [297, 0]
click at [623, 558] on span "or email support at" at bounding box center [602, 552] width 85 height 11
click at [629, 481] on icon "Next" at bounding box center [621, 473] width 15 height 15
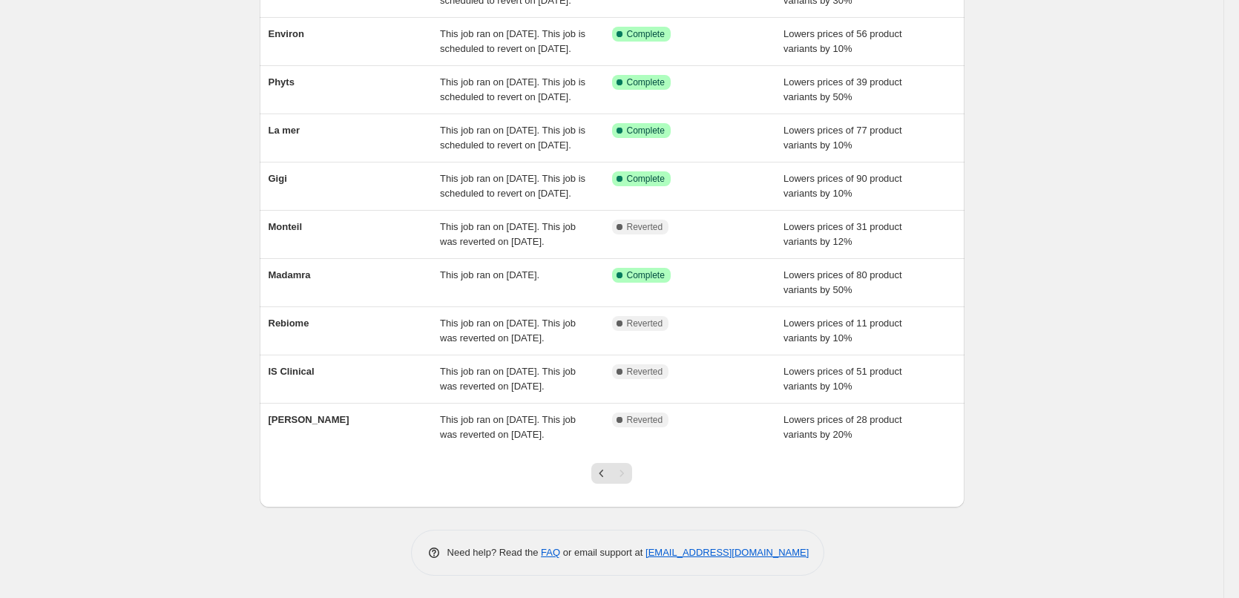
scroll to position [255, 0]
click at [626, 476] on div "Pagination" at bounding box center [621, 473] width 21 height 21
click at [605, 467] on button "Previous" at bounding box center [601, 473] width 21 height 21
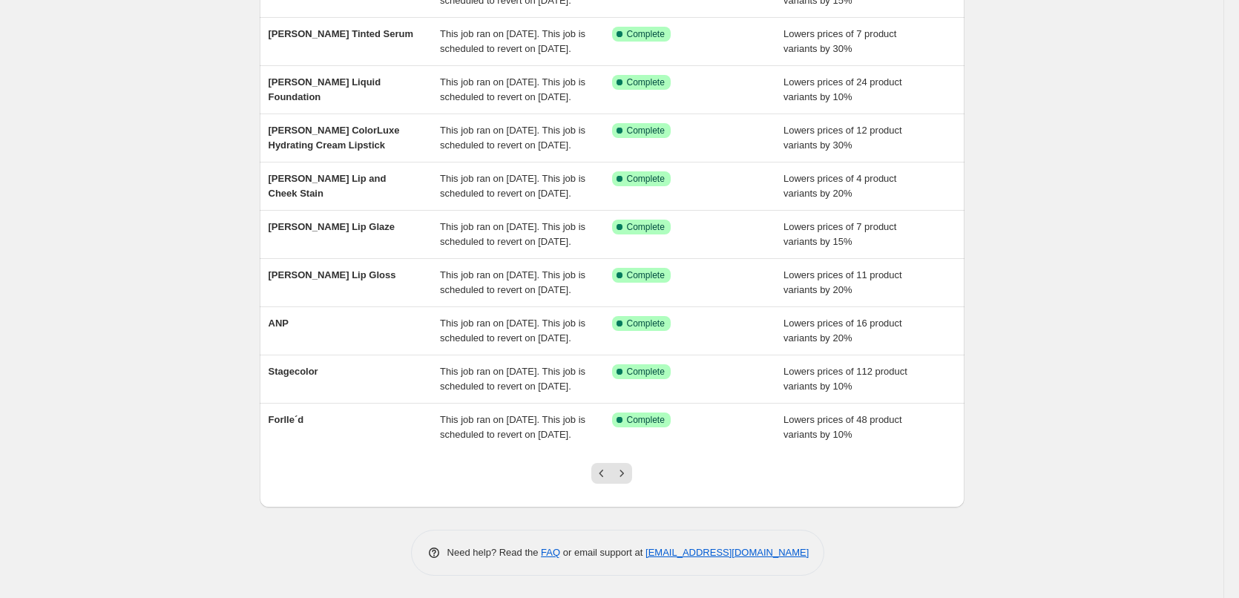
scroll to position [0, 0]
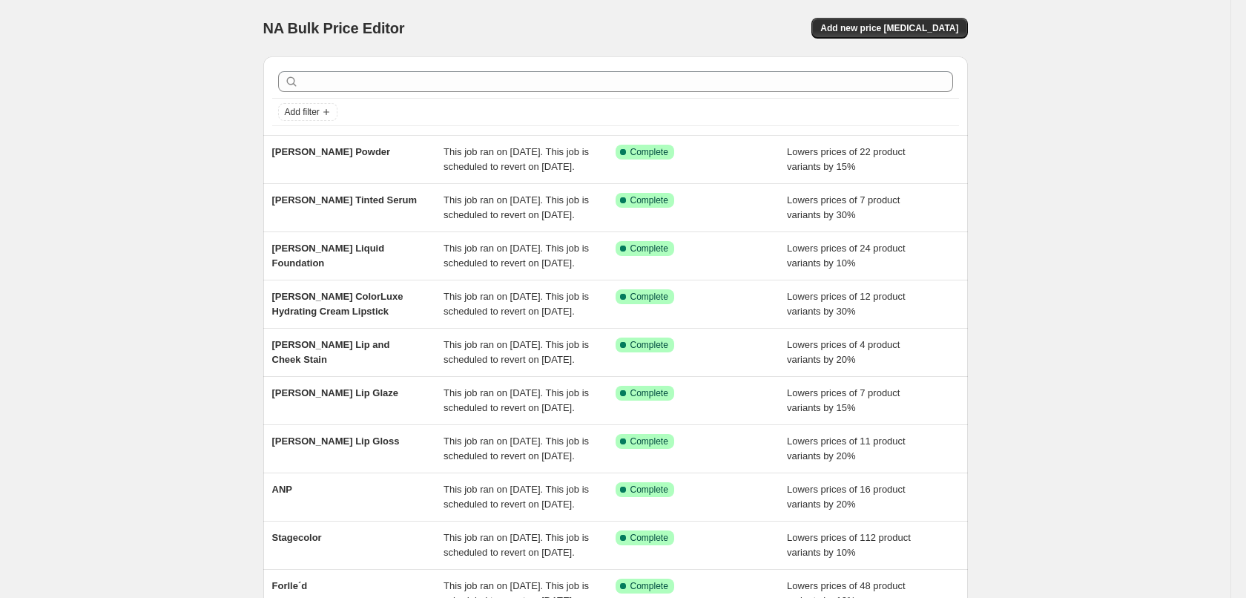
click at [603, 465] on div "NA Bulk Price Editor. This page is ready NA Bulk Price Editor Add new price [ME…" at bounding box center [615, 382] width 1231 height 764
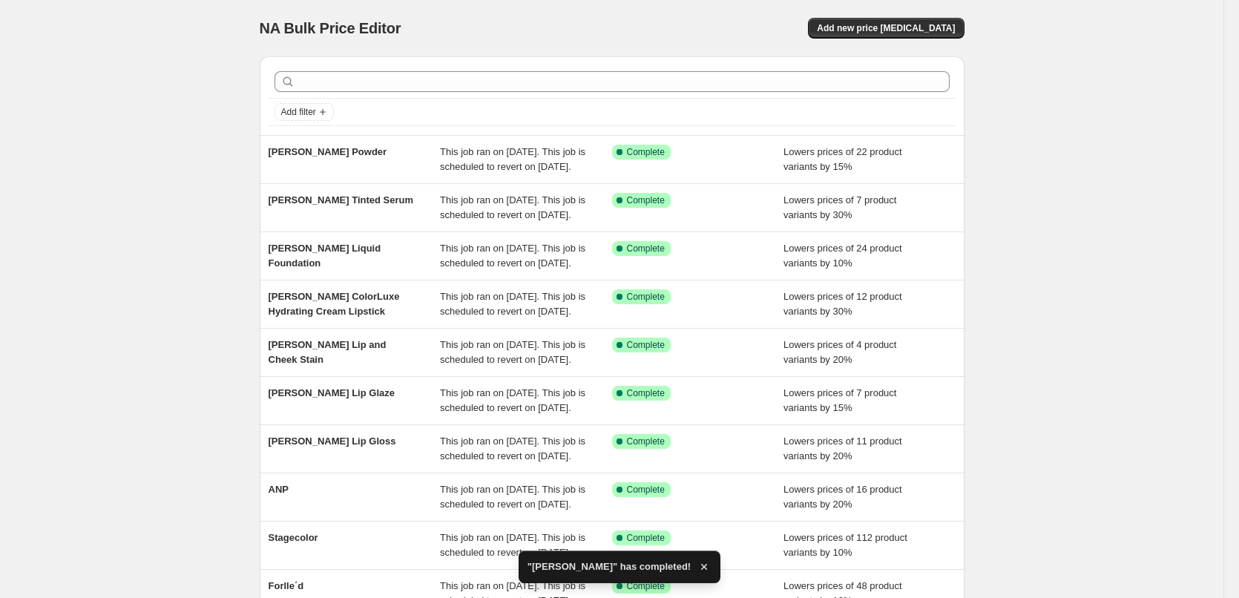
scroll to position [315, 0]
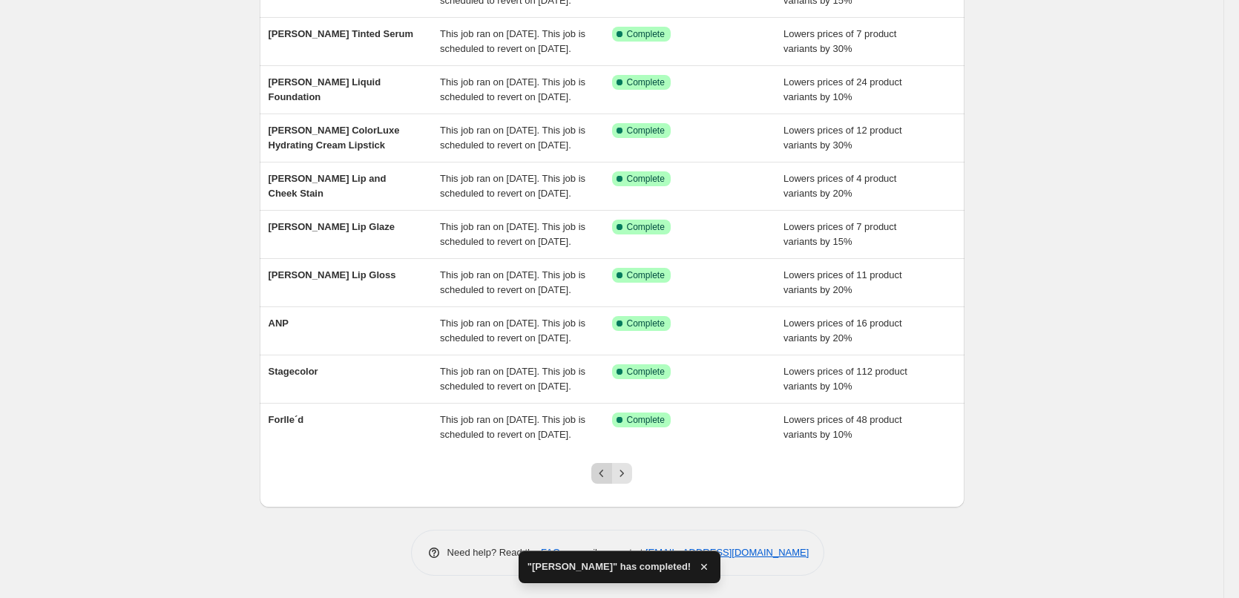
click at [603, 464] on button "Previous" at bounding box center [601, 473] width 21 height 21
